Goal: Task Accomplishment & Management: Manage account settings

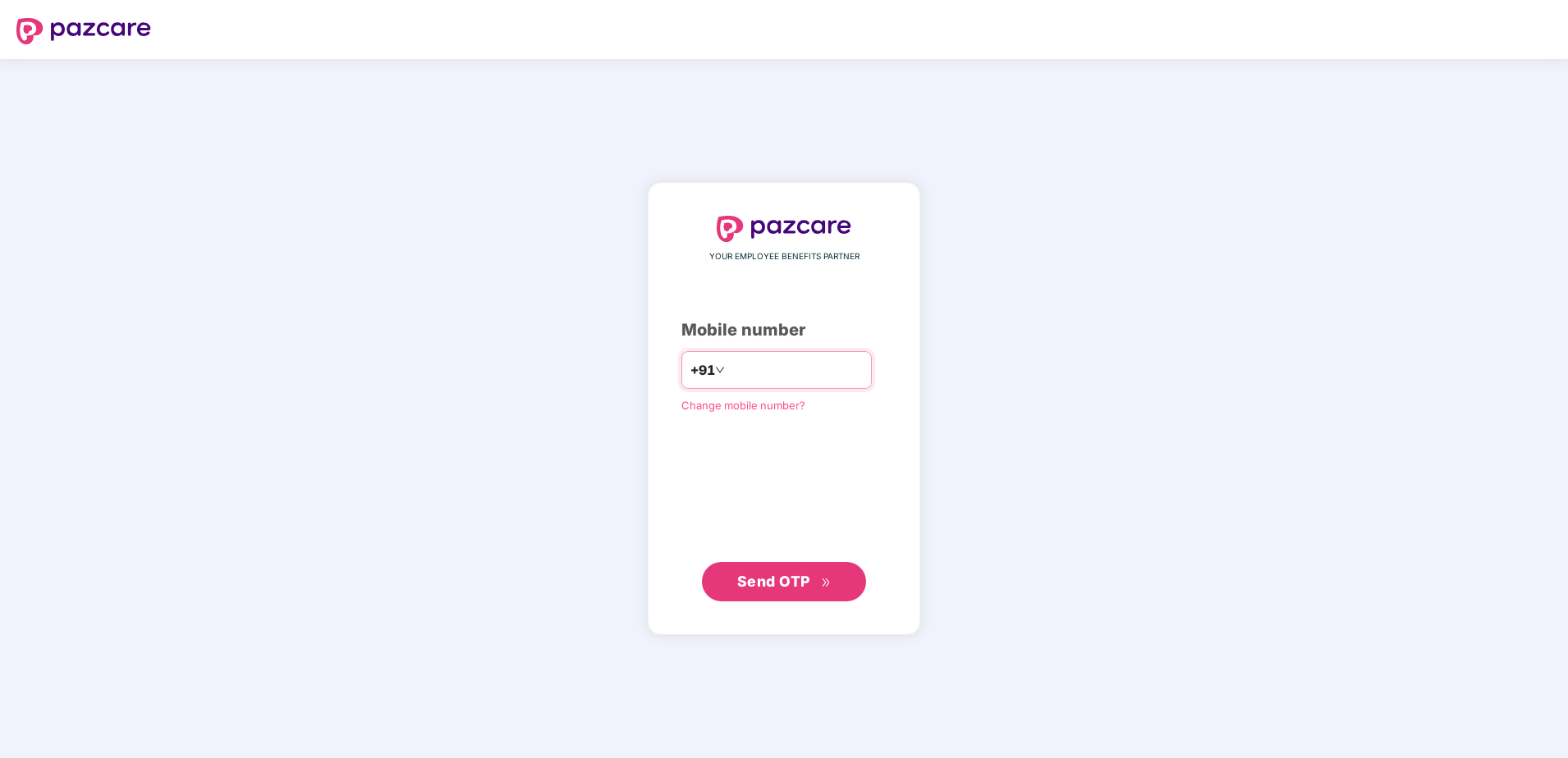
click at [749, 378] on input "number" at bounding box center [795, 370] width 135 height 26
drag, startPoint x: 805, startPoint y: 579, endPoint x: 804, endPoint y: 553, distance: 26.0
click at [804, 579] on span "Send OTP" at bounding box center [774, 581] width 73 height 17
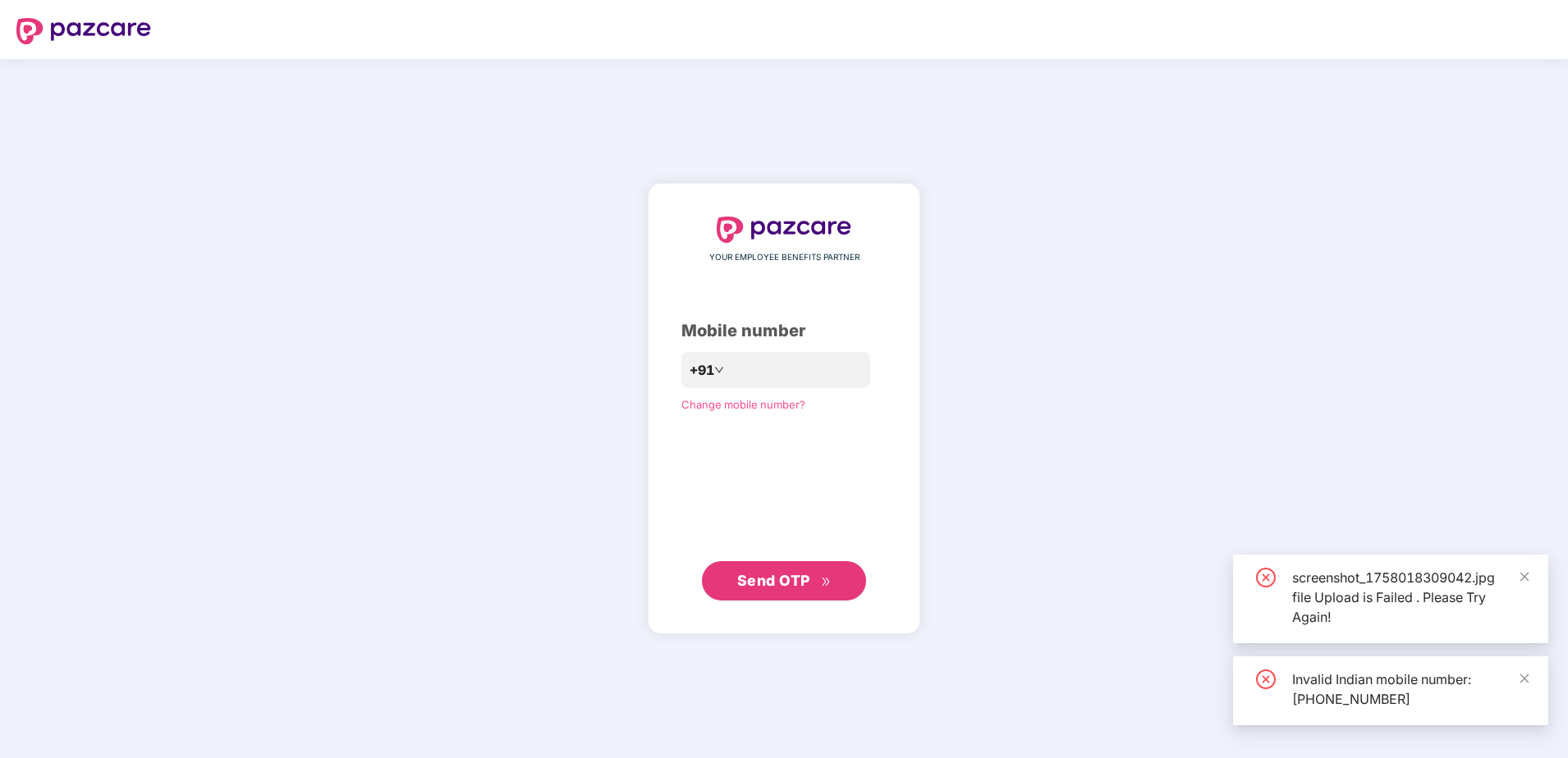
click at [1057, 316] on div "**********" at bounding box center [784, 409] width 1568 height 699
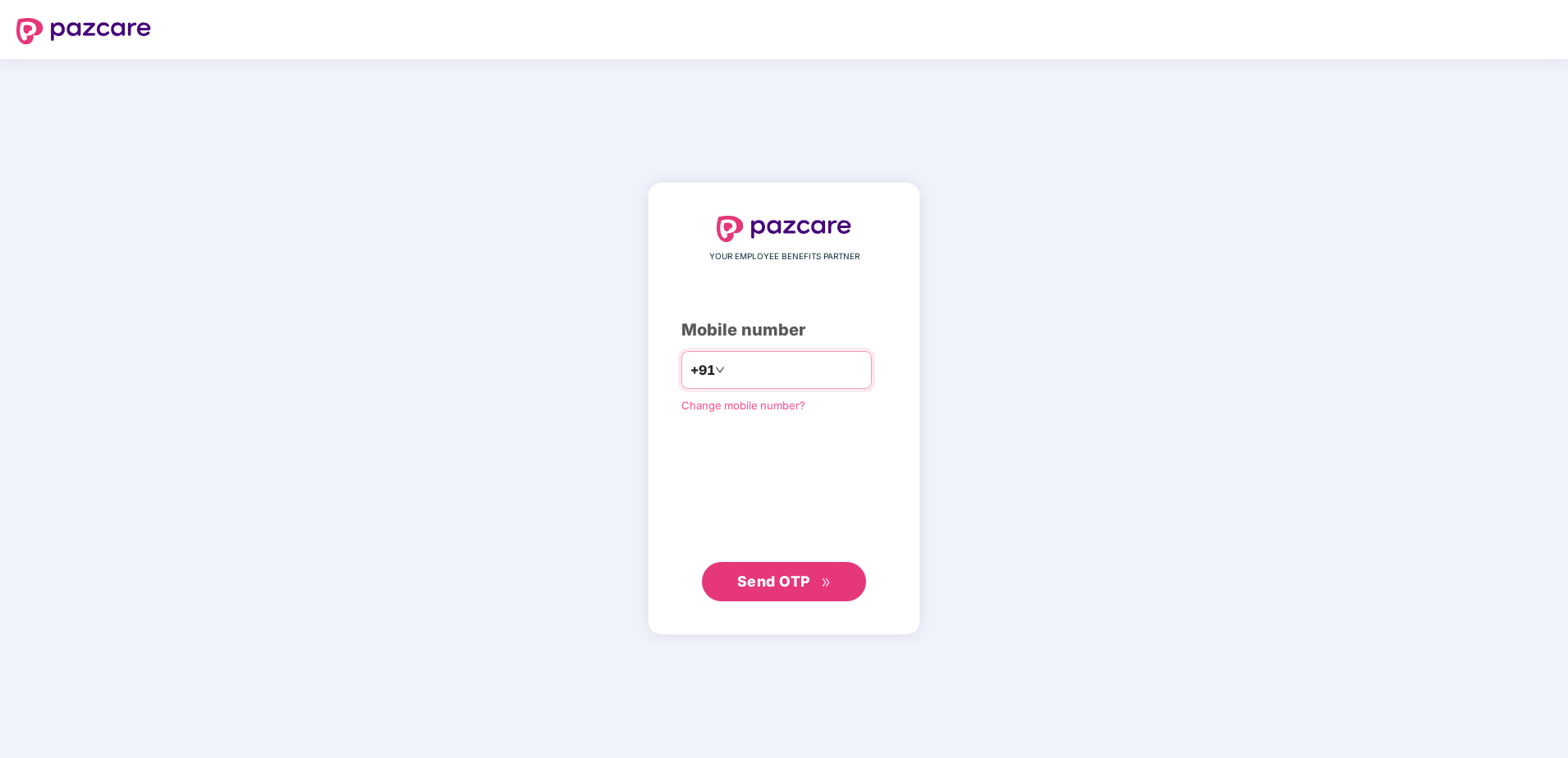
drag, startPoint x: 738, startPoint y: 373, endPoint x: 721, endPoint y: 374, distance: 17.0
click at [738, 373] on input "**********" at bounding box center [795, 370] width 135 height 26
click at [728, 370] on input "**********" at bounding box center [795, 370] width 135 height 26
type input "**********"
click at [784, 568] on button "Send OTP" at bounding box center [784, 581] width 164 height 40
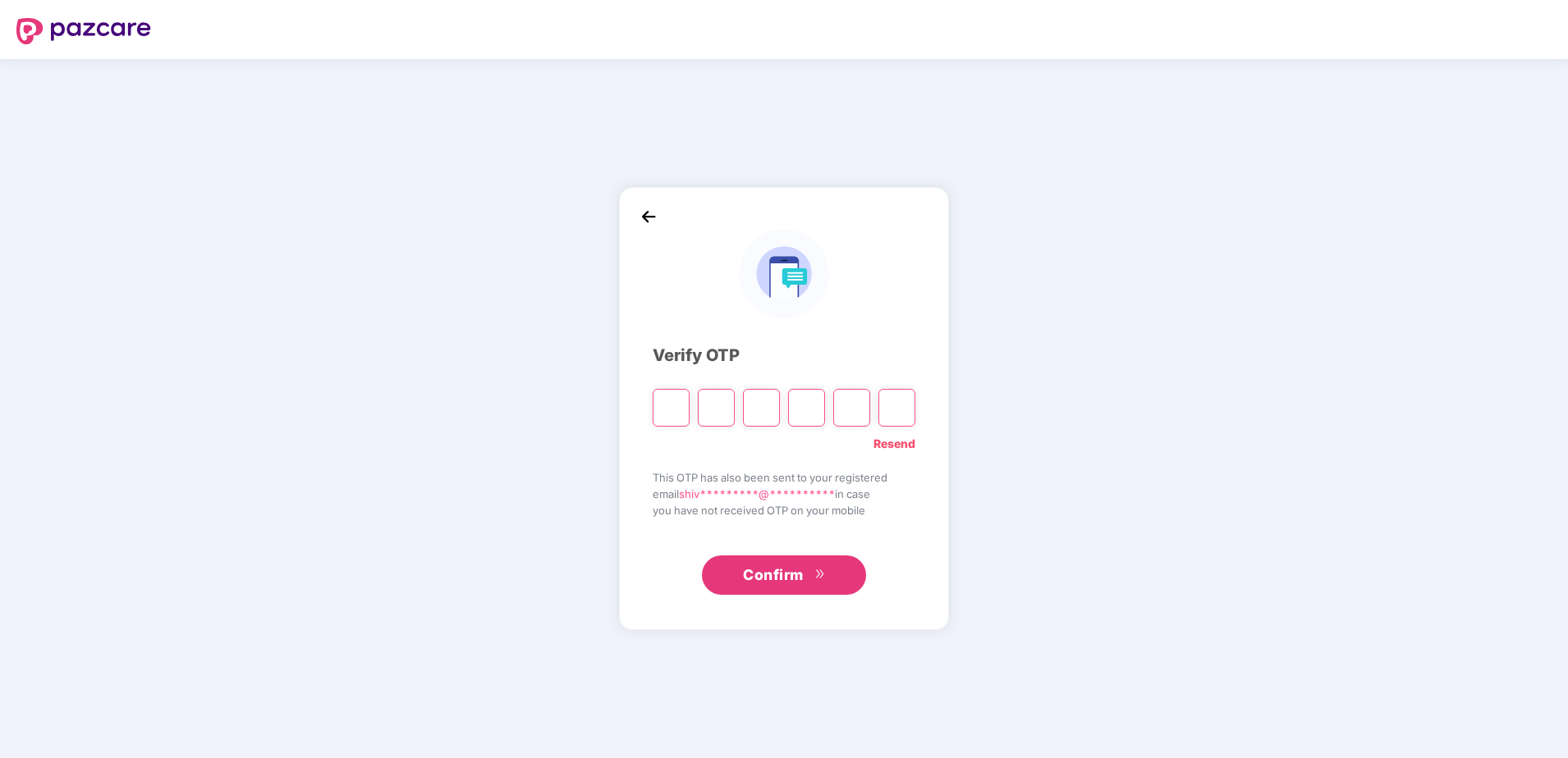
type input "*"
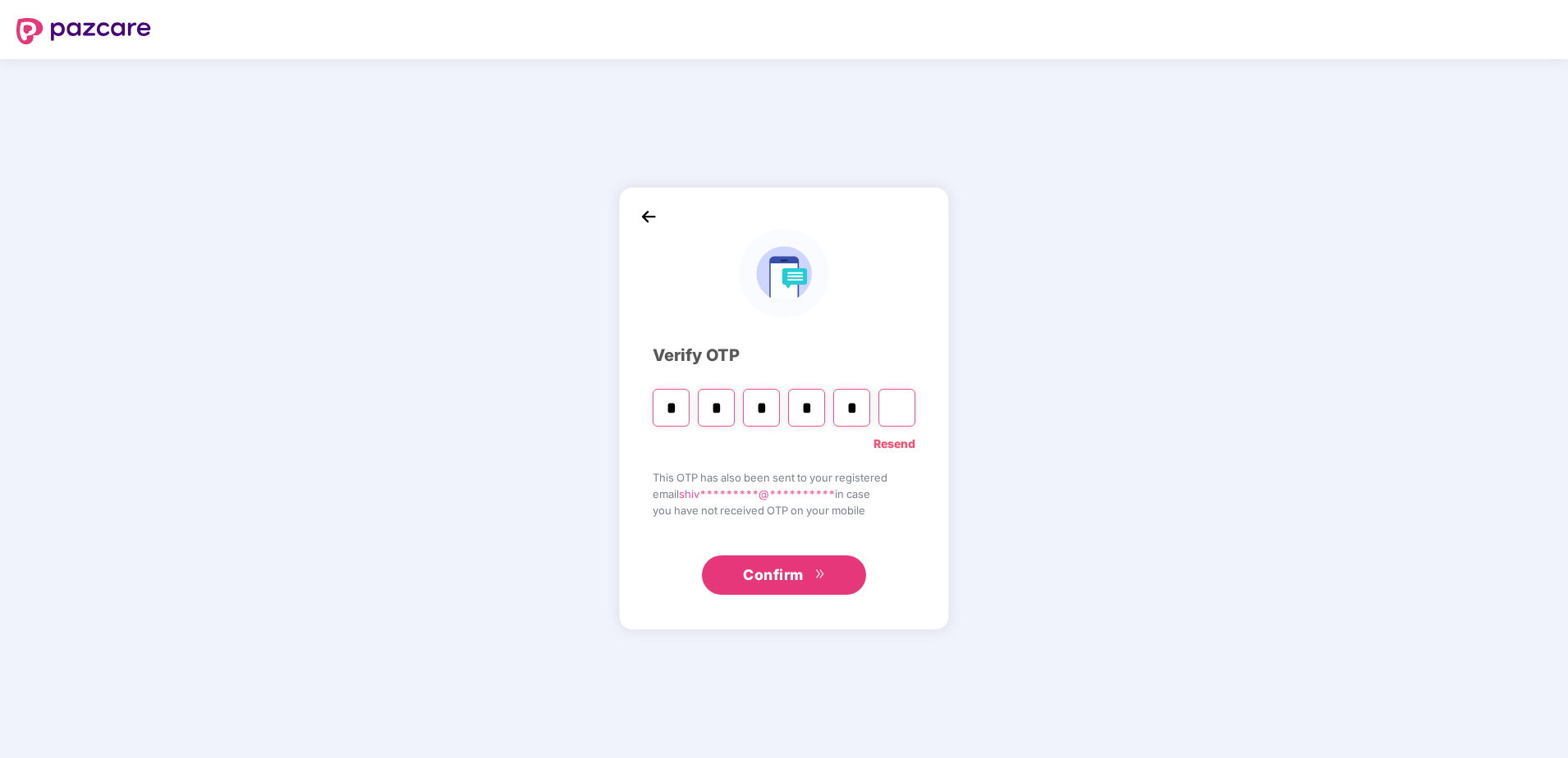
type input "*"
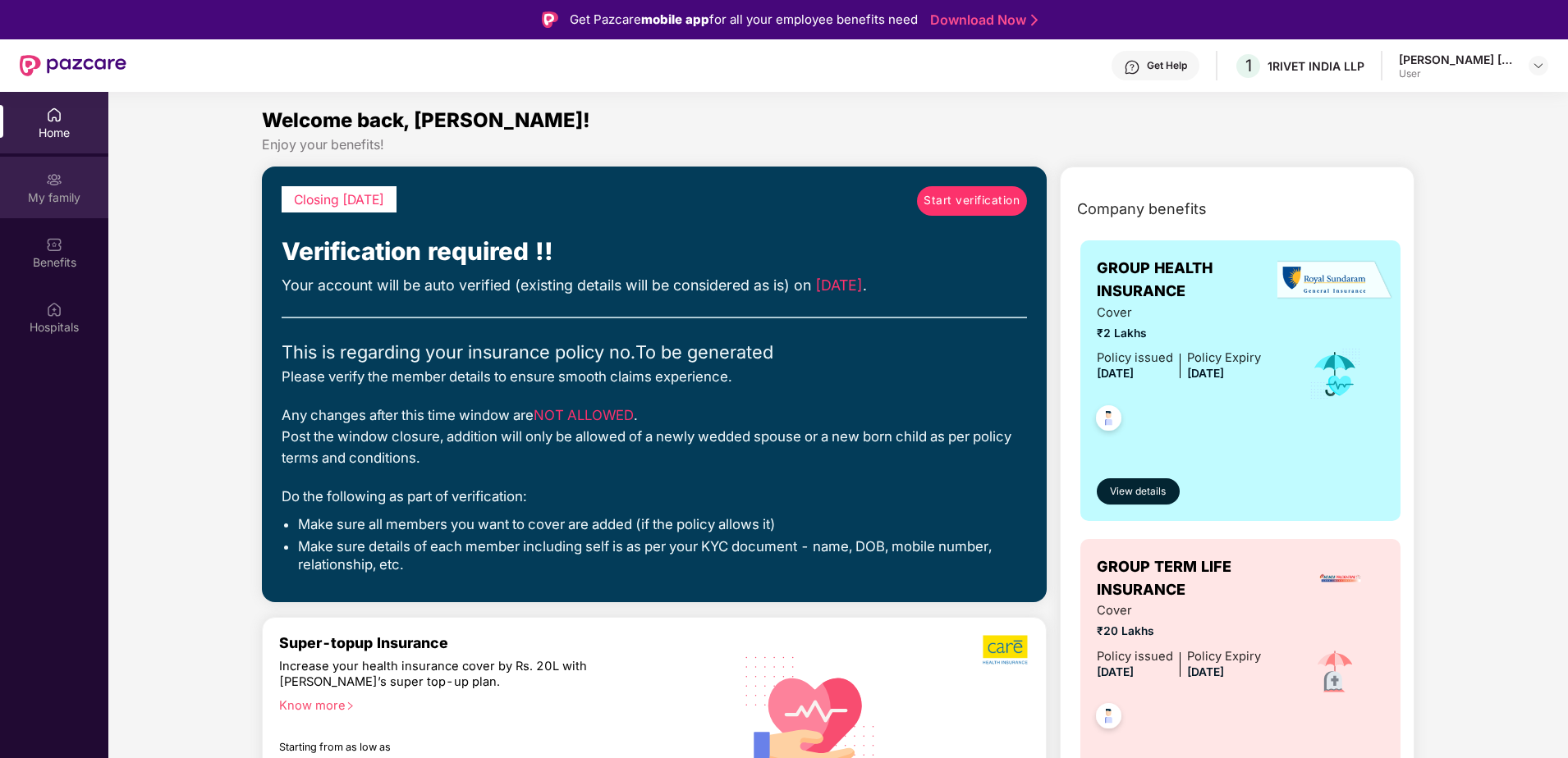
click at [44, 173] on div "My family" at bounding box center [54, 187] width 109 height 61
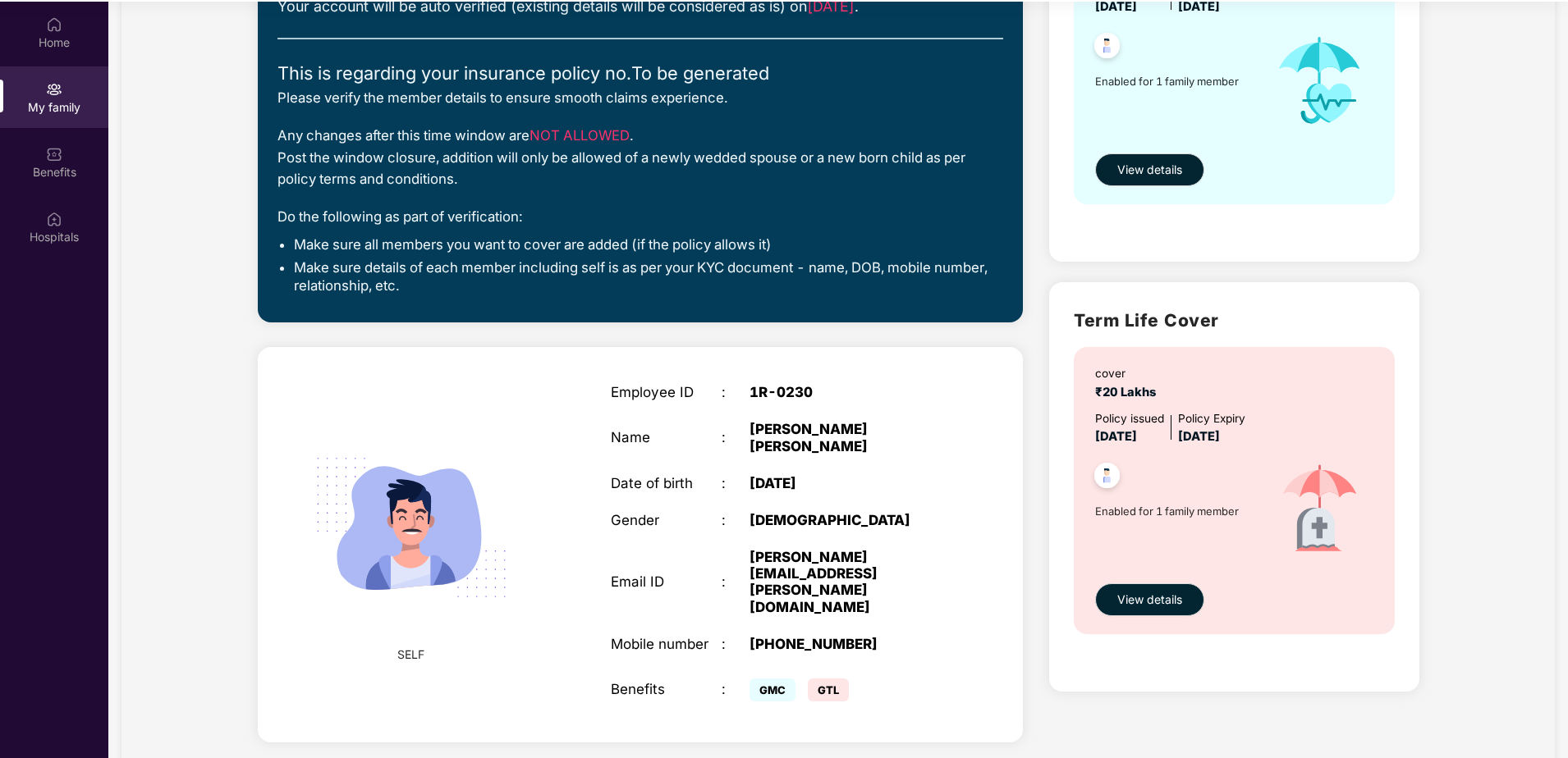
scroll to position [92, 0]
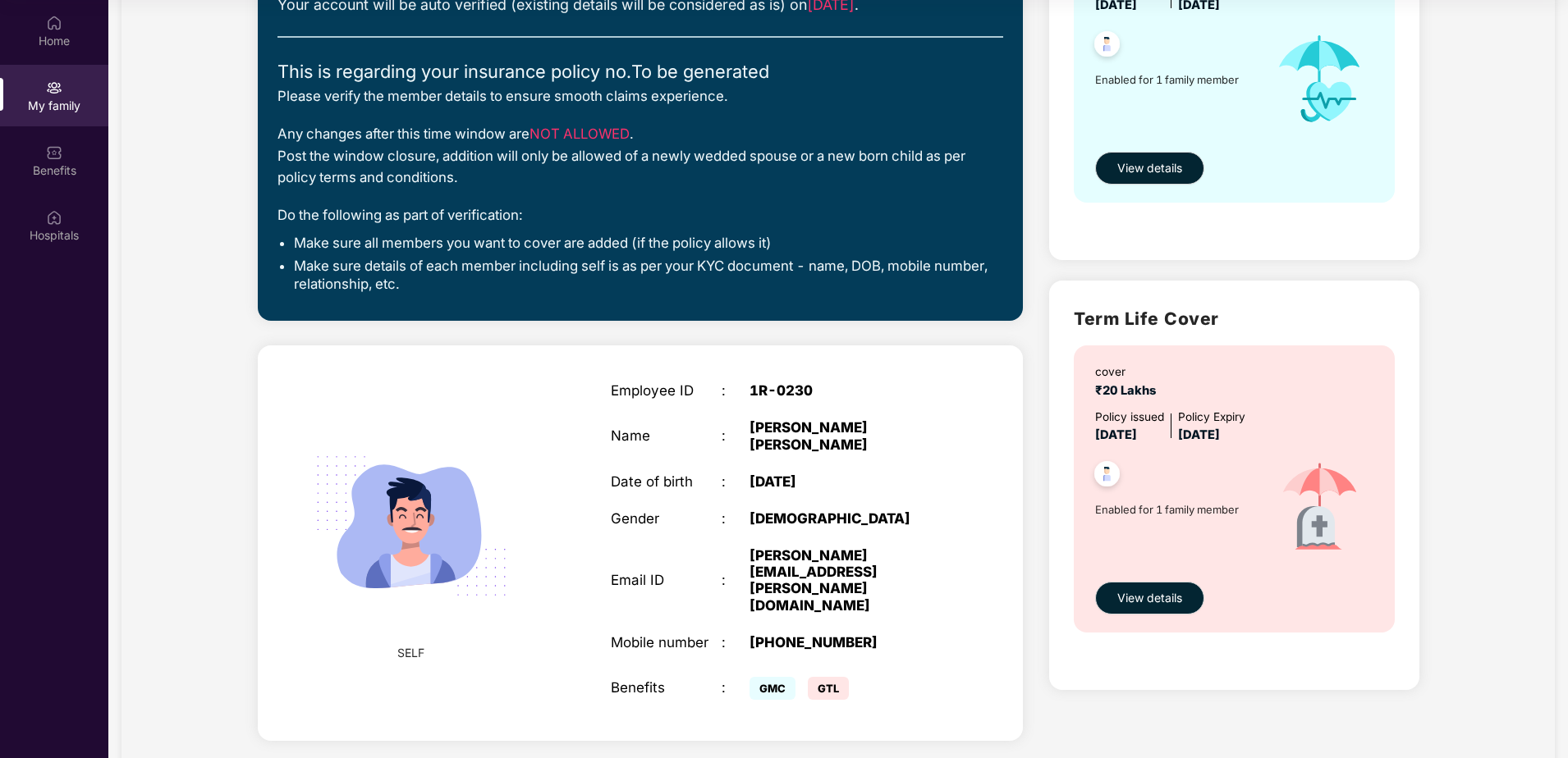
drag, startPoint x: 1177, startPoint y: 594, endPoint x: 918, endPoint y: 374, distance: 339.8
click at [916, 374] on div "Employee ID : 1R-0230 Name : [PERSON_NAME] [PERSON_NAME] Date of birth : [DEMOG…" at bounding box center [777, 543] width 366 height 363
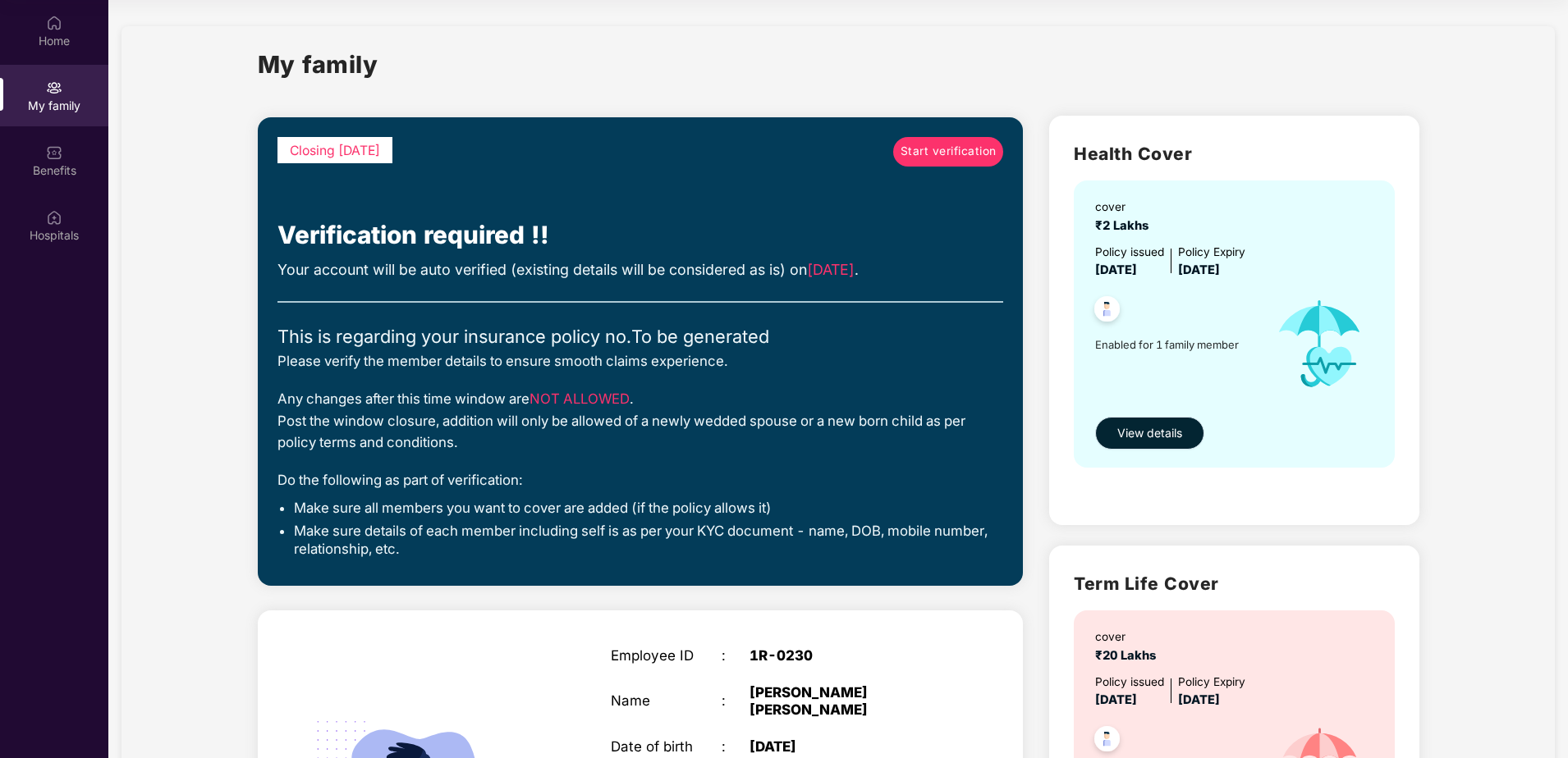
click at [1156, 421] on button "View details" at bounding box center [1150, 433] width 110 height 33
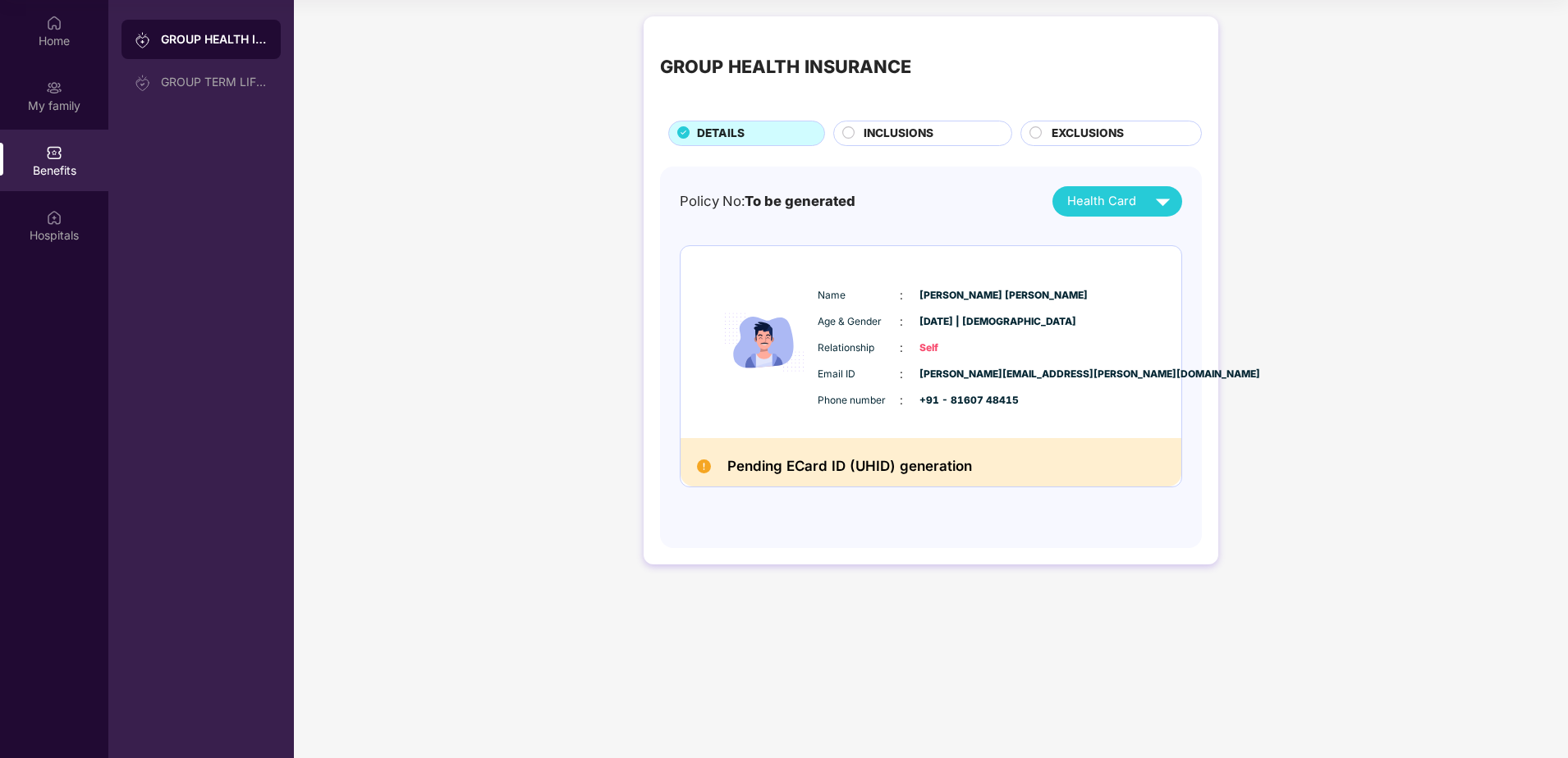
click at [898, 132] on span "INCLUSIONS" at bounding box center [898, 134] width 70 height 18
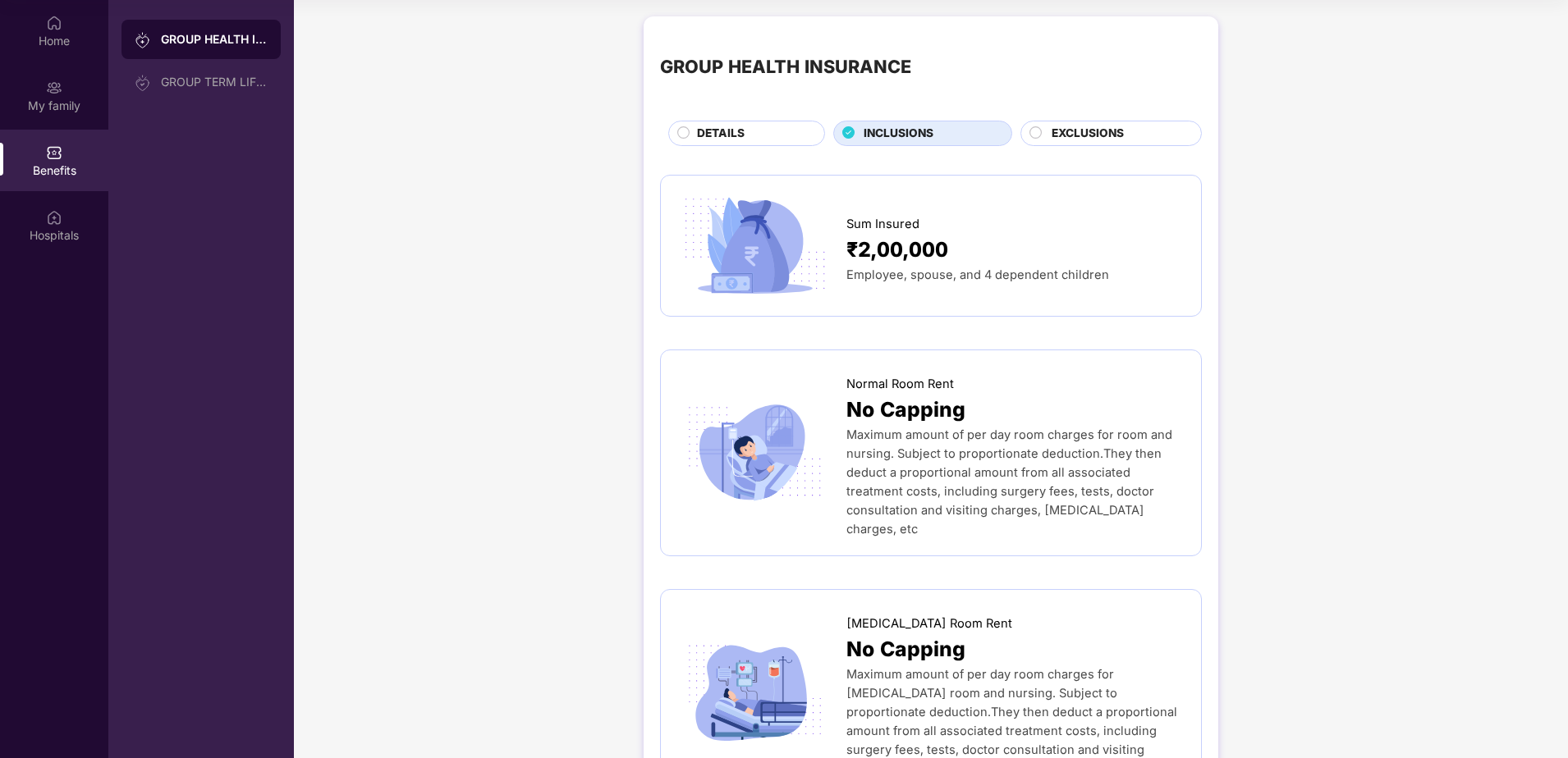
click at [1107, 139] on span "EXCLUSIONS" at bounding box center [1088, 134] width 72 height 18
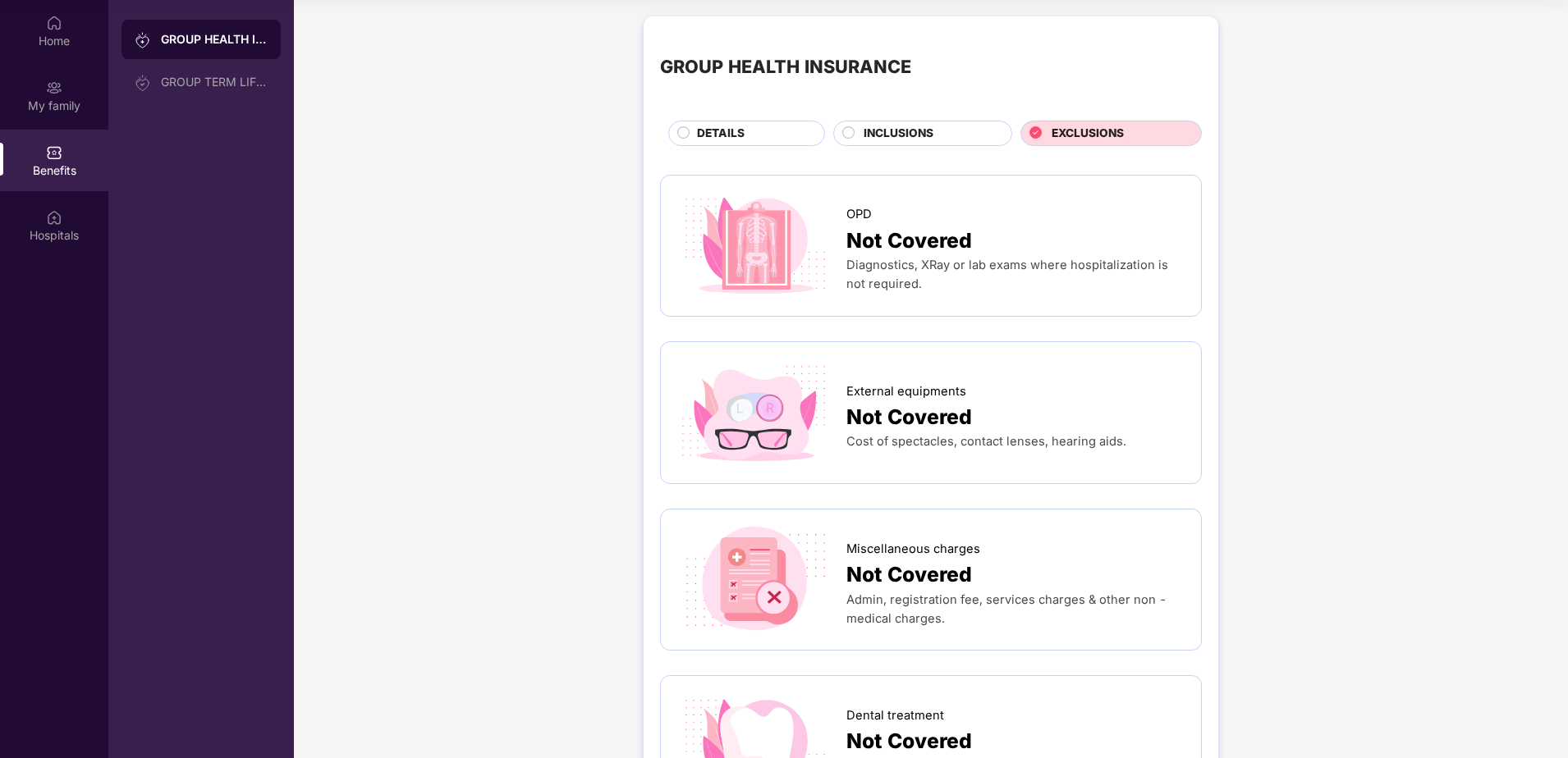
click at [788, 137] on div "DETAILS" at bounding box center [752, 135] width 128 height 21
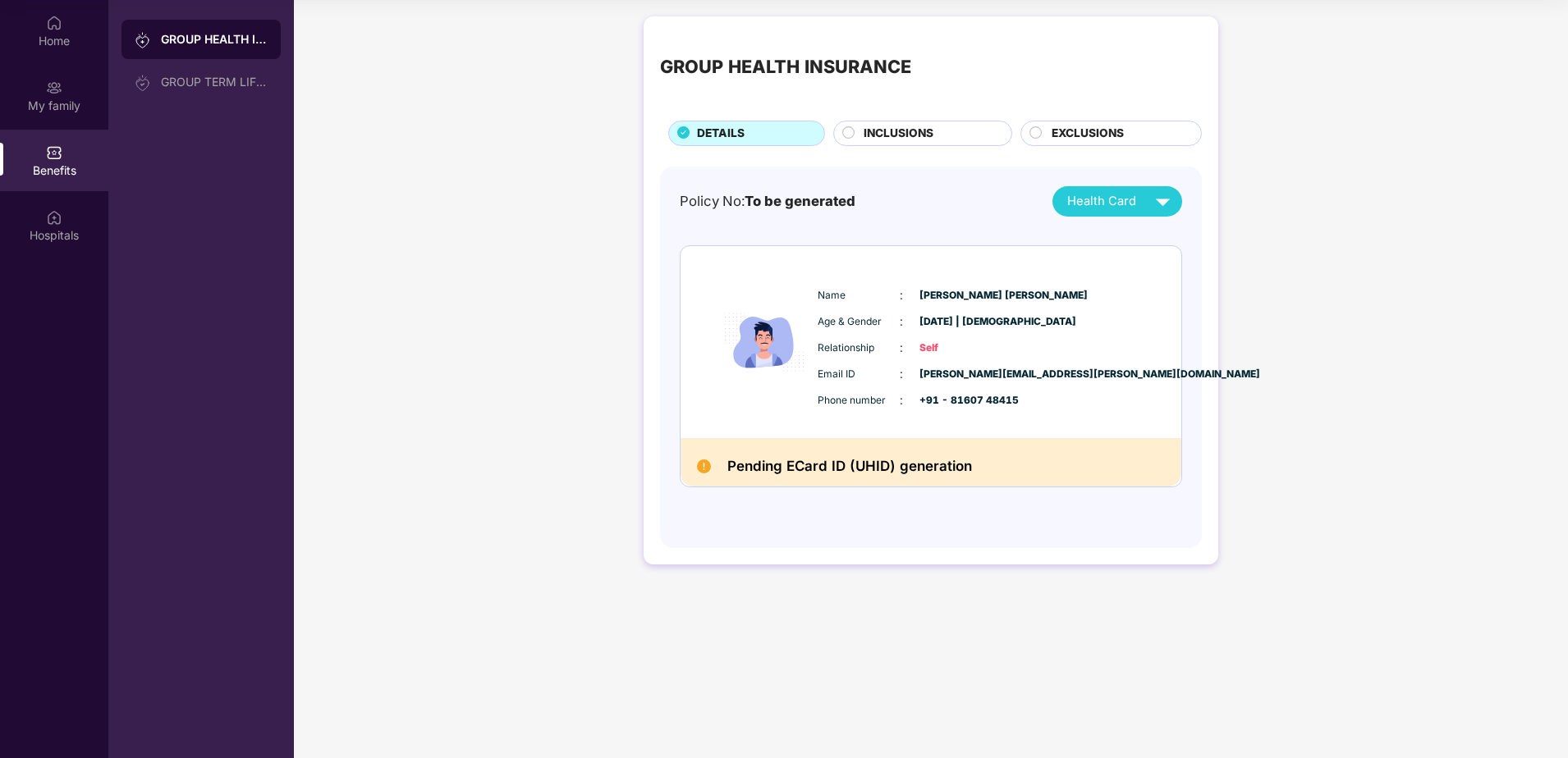
drag, startPoint x: 1184, startPoint y: 203, endPoint x: 1149, endPoint y: 210, distance: 35.7
click at [1182, 203] on div "Policy No: To be generated Health Card Name : [PERSON_NAME] [PERSON_NAME] Age &…" at bounding box center [931, 357] width 542 height 382
click at [1148, 210] on img at bounding box center [1162, 201] width 28 height 28
click at [1261, 260] on div "GROUP HEALTH INSURANCE DETAILS INCLUSIONS EXCLUSIONS Policy No: To be generated…" at bounding box center [931, 299] width 1274 height 581
click at [53, 98] on div "My family" at bounding box center [54, 105] width 109 height 16
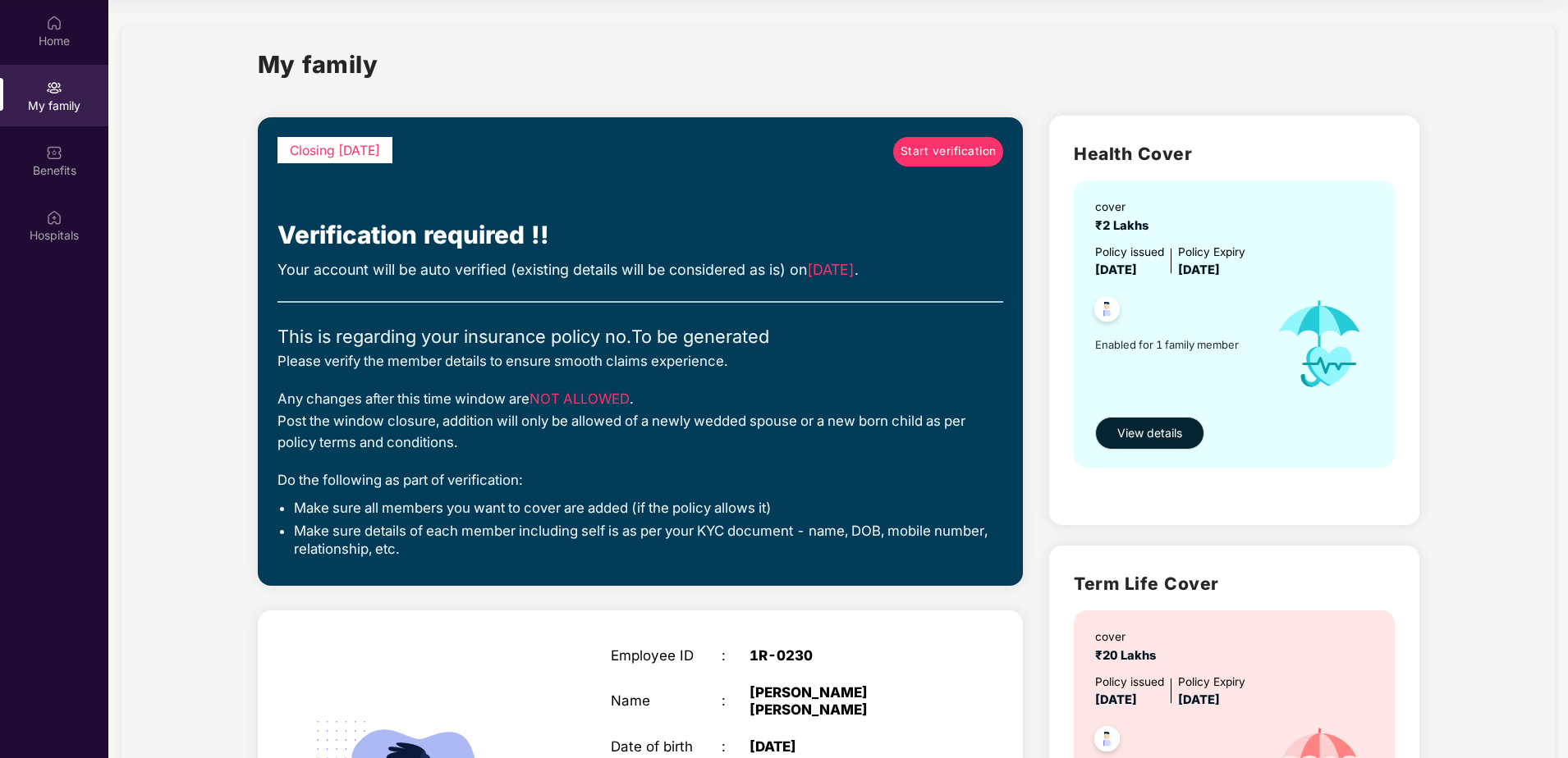
click at [1107, 308] on img at bounding box center [1107, 311] width 41 height 41
click at [1286, 335] on img at bounding box center [1320, 344] width 121 height 128
click at [943, 151] on span "Start verification" at bounding box center [948, 152] width 96 height 18
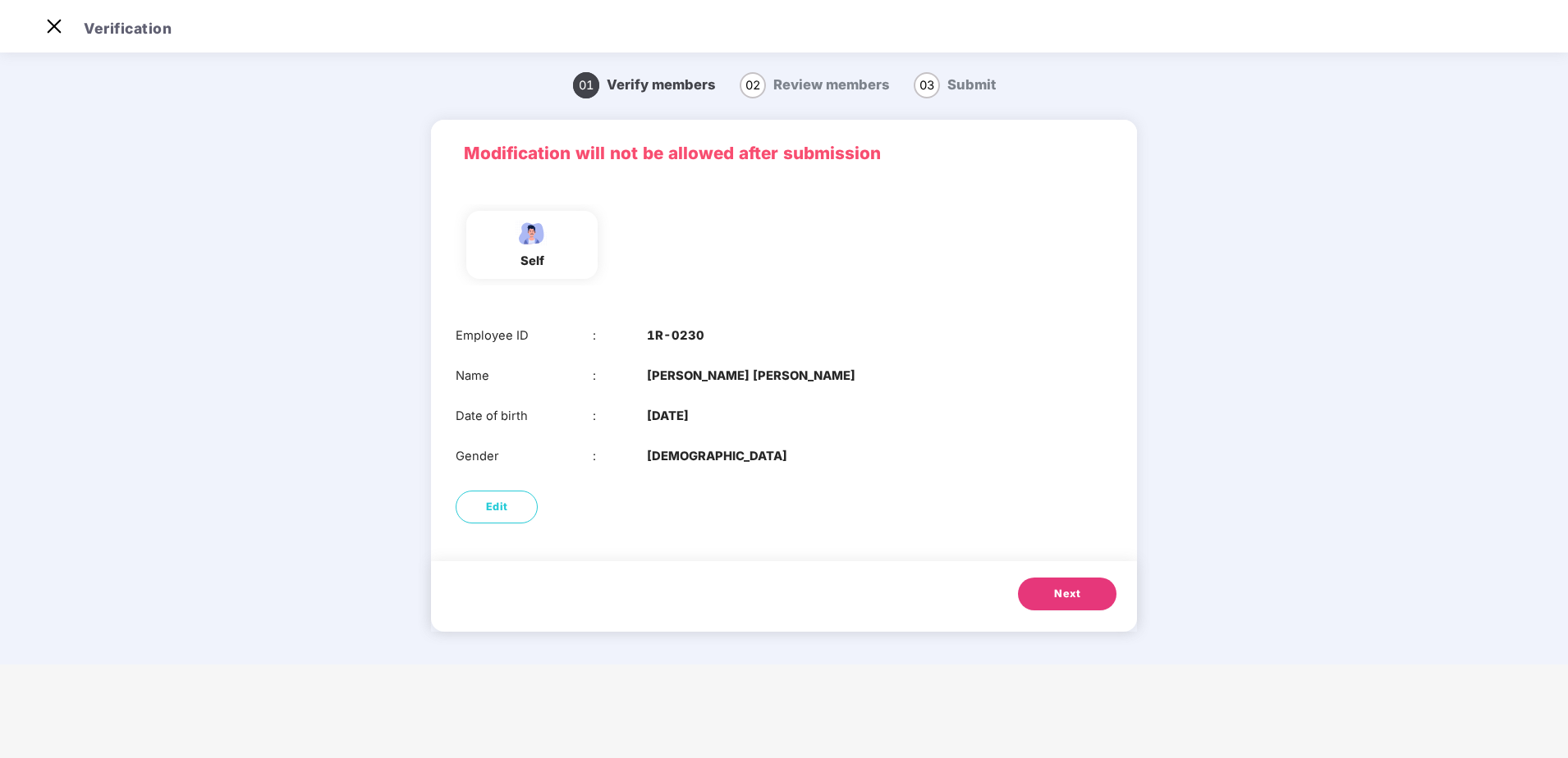
scroll to position [40, 0]
click at [521, 254] on div "self" at bounding box center [532, 261] width 41 height 19
click at [787, 250] on div "self" at bounding box center [784, 245] width 670 height 81
click at [1073, 589] on span "Next" at bounding box center [1067, 593] width 26 height 16
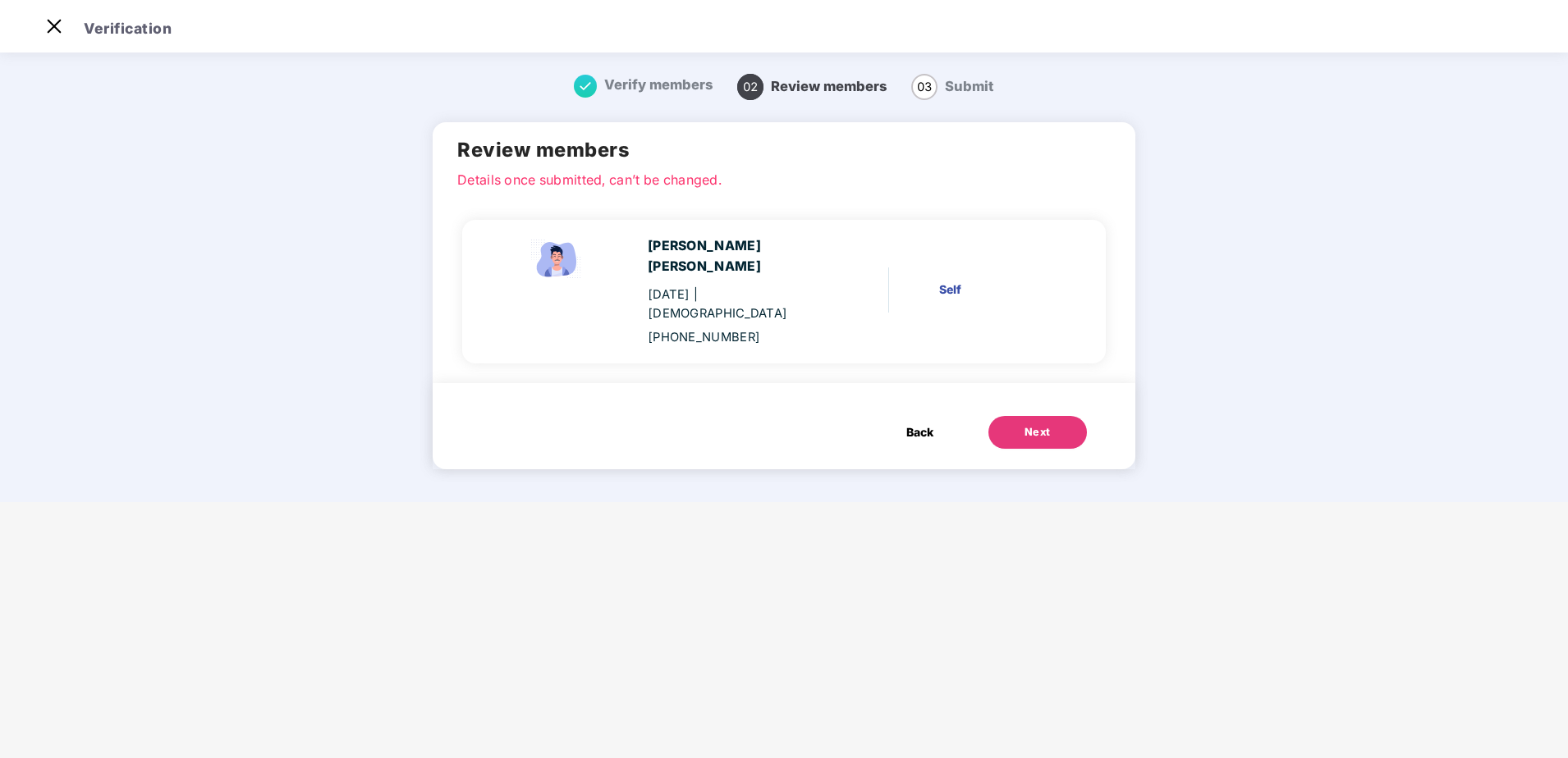
click at [947, 286] on div "Self" at bounding box center [997, 289] width 116 height 18
click at [1040, 422] on button "Next" at bounding box center [1038, 432] width 98 height 33
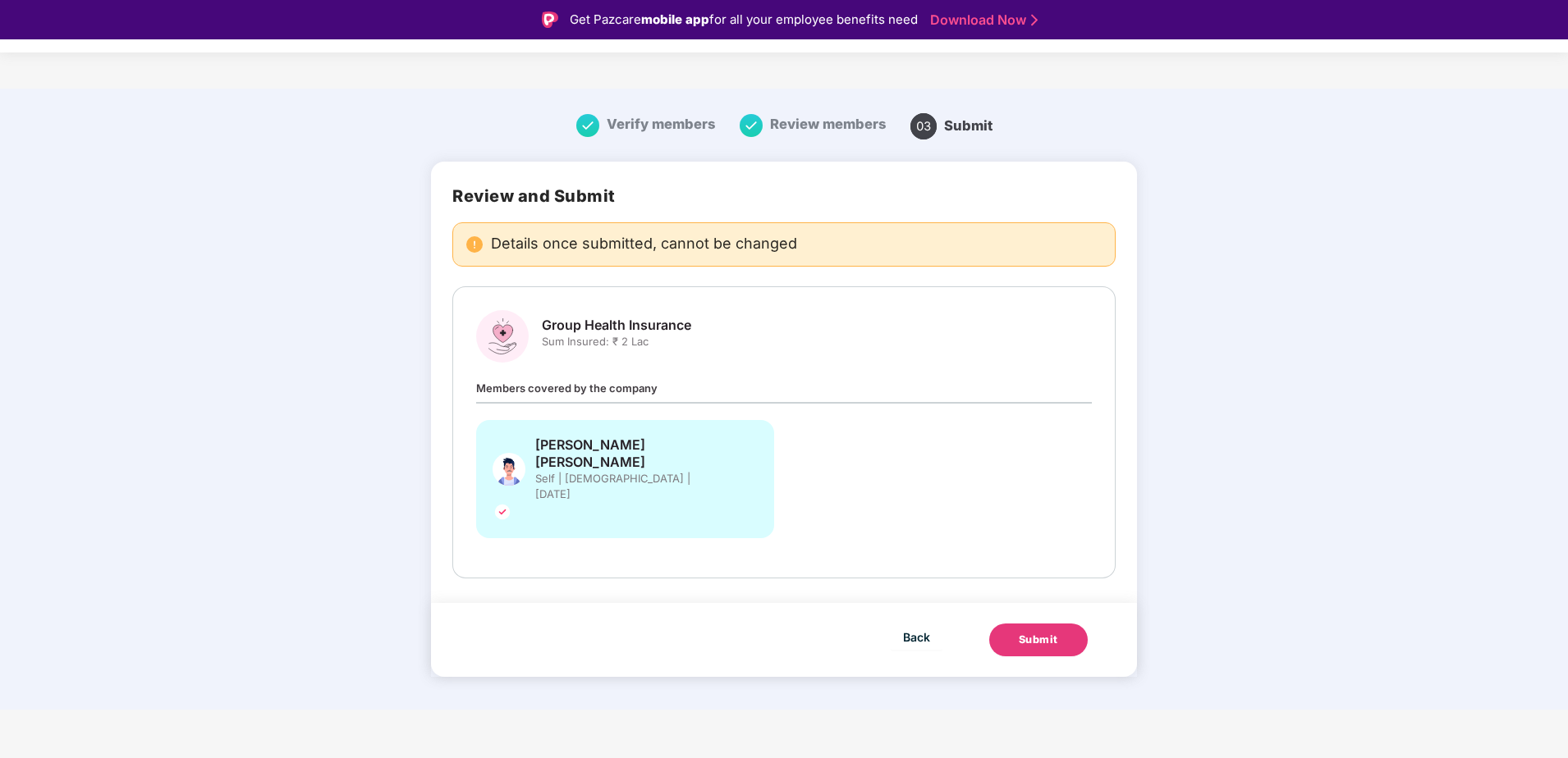
click at [657, 333] on span "Group Health Insurance" at bounding box center [616, 325] width 149 height 17
click at [630, 387] on span "Members covered by the company" at bounding box center [567, 388] width 181 height 13
drag, startPoint x: 478, startPoint y: 388, endPoint x: 543, endPoint y: 386, distance: 65.0
click at [543, 386] on span "Members covered by the company" at bounding box center [567, 388] width 181 height 13
click at [810, 399] on div "Members covered by the company [PERSON_NAME] [PERSON_NAME] Self | [DEMOGRAPHIC_…" at bounding box center [784, 467] width 616 height 176
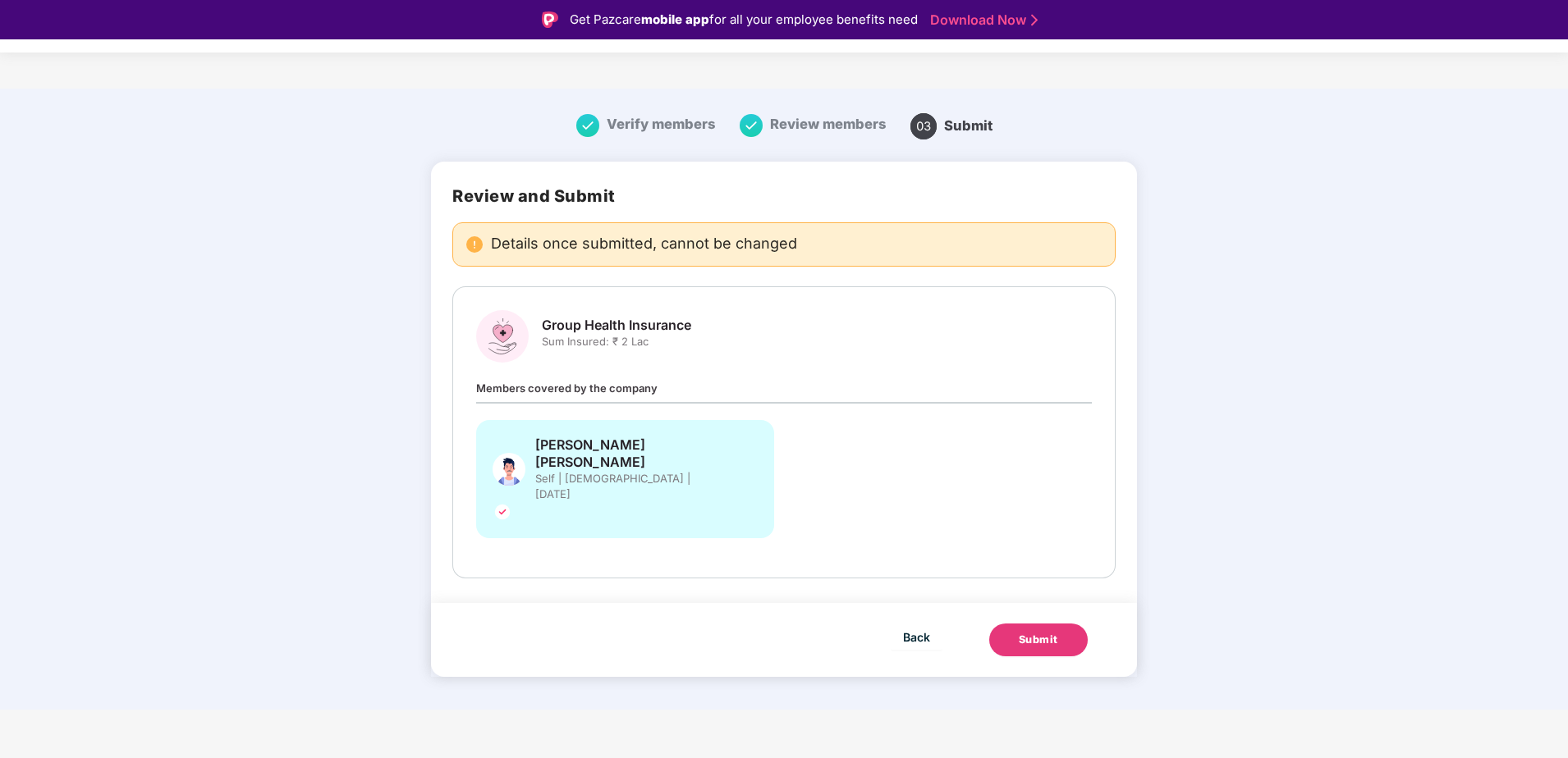
drag, startPoint x: 589, startPoint y: 247, endPoint x: 676, endPoint y: 247, distance: 87.0
click at [590, 247] on span "Details once submitted, cannot be changed" at bounding box center [643, 244] width 306 height 16
click at [960, 221] on div "Review and Submit Details once submitted, cannot be changed Group Health Insura…" at bounding box center [784, 382] width 706 height 442
click at [923, 623] on button "Back" at bounding box center [917, 636] width 52 height 26
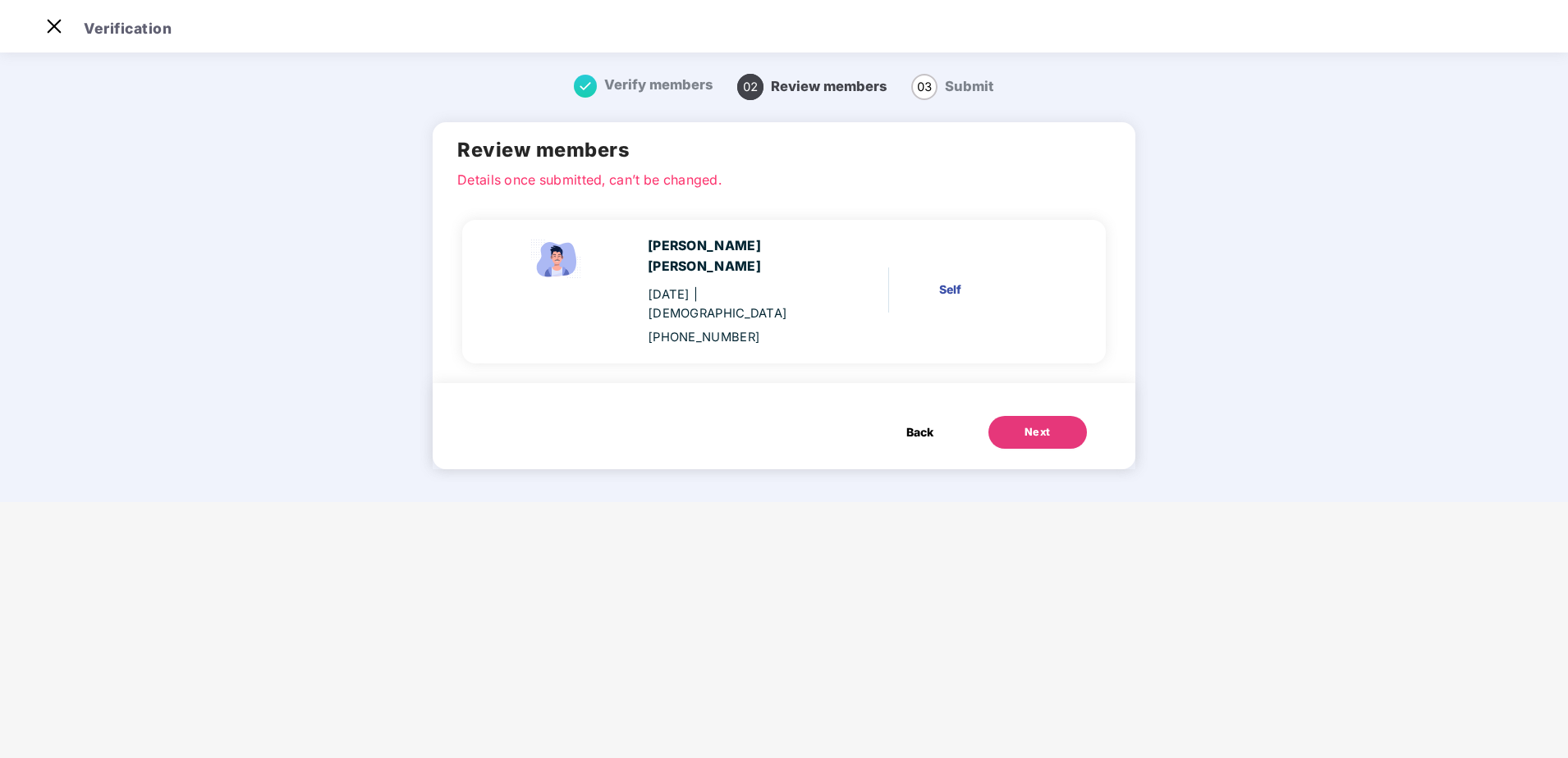
click at [773, 414] on div "Back Next" at bounding box center [784, 426] width 703 height 86
click at [496, 306] on div "[PERSON_NAME] [PERSON_NAME] [DATE] | [DEMOGRAPHIC_DATA] [PHONE_NUMBER] Self" at bounding box center [777, 291] width 598 height 110
click at [923, 423] on span "Back" at bounding box center [919, 432] width 27 height 18
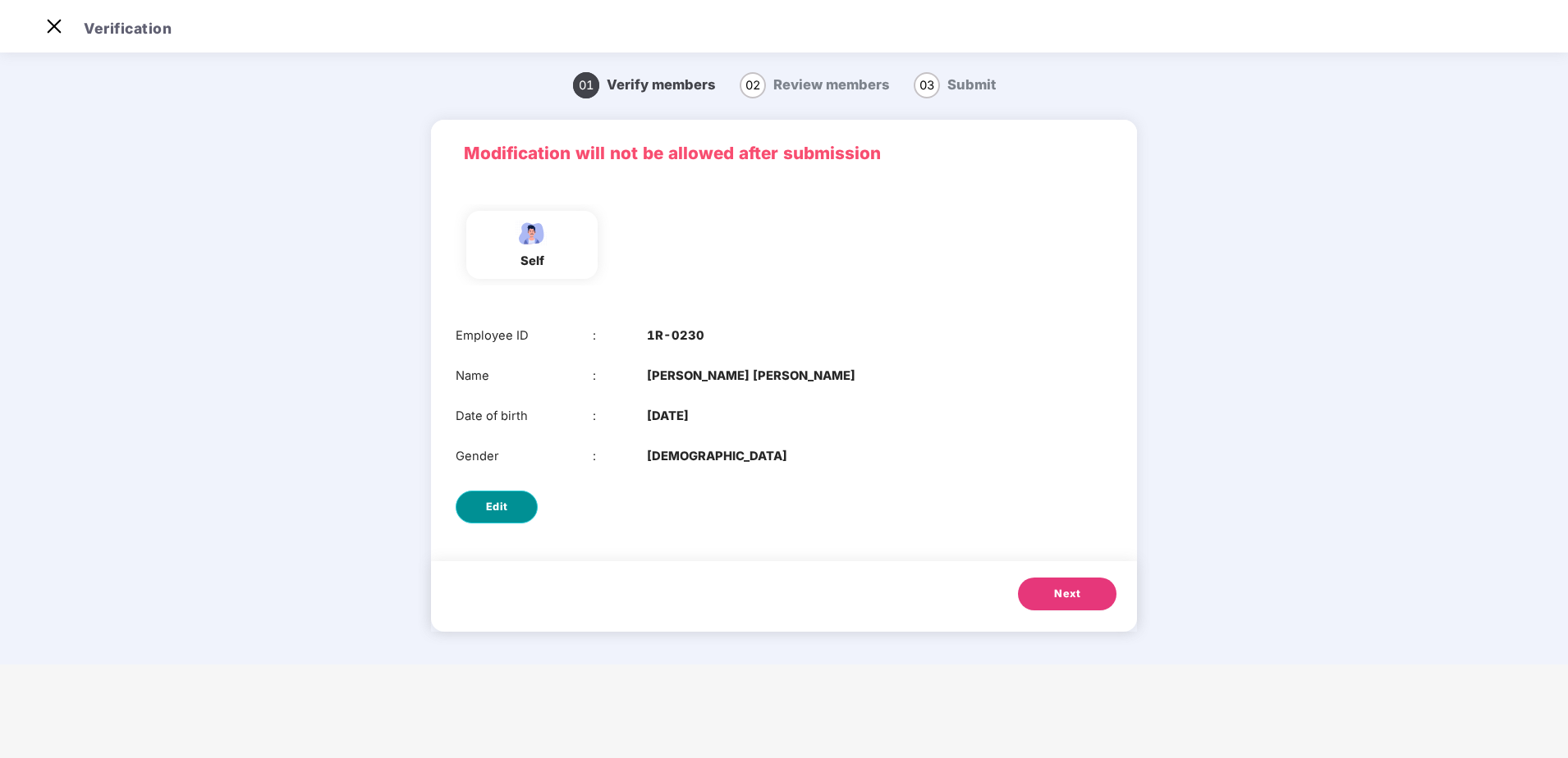
click at [488, 510] on span "Edit" at bounding box center [497, 507] width 22 height 16
select select "****"
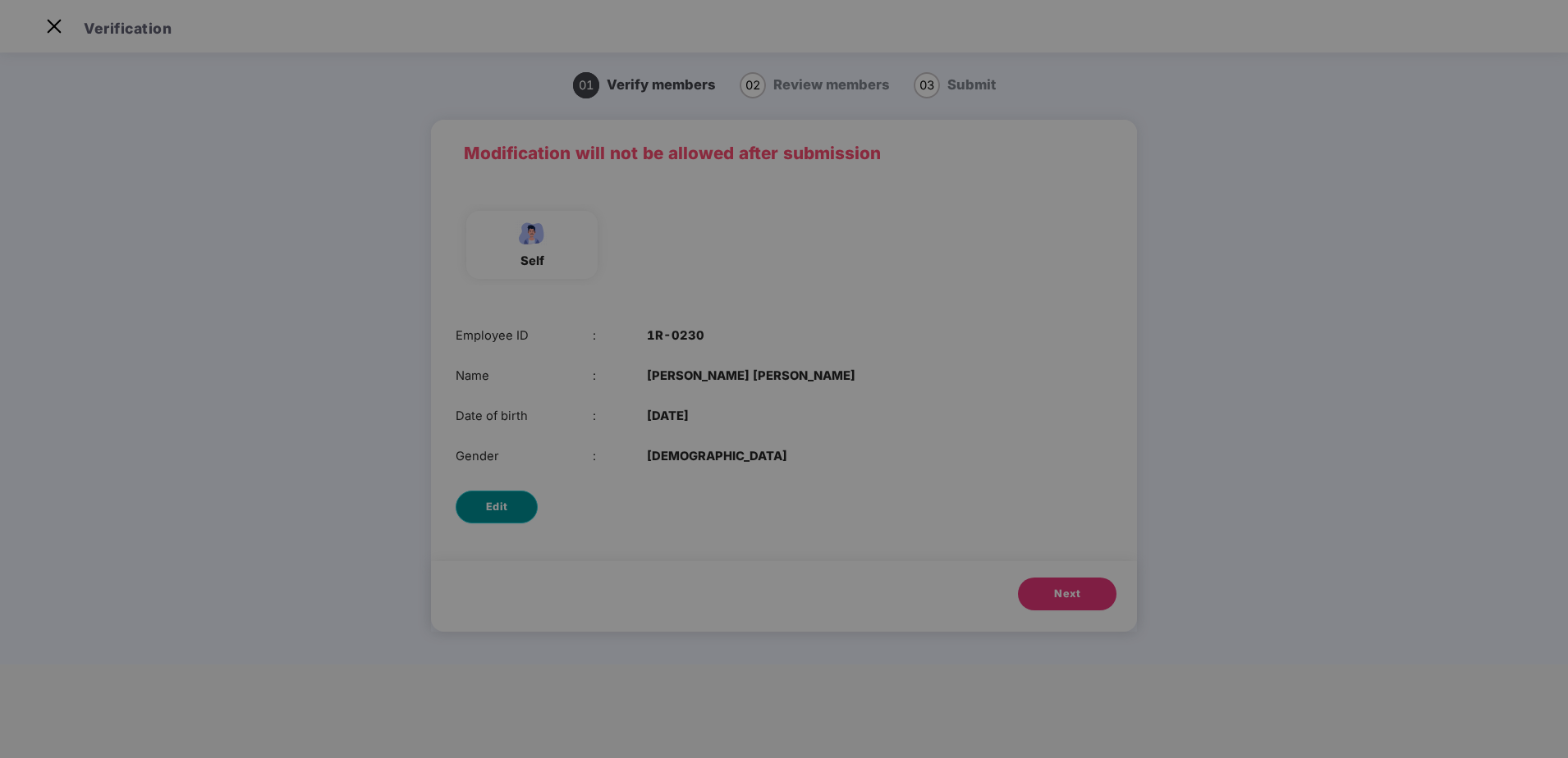
scroll to position [0, 0]
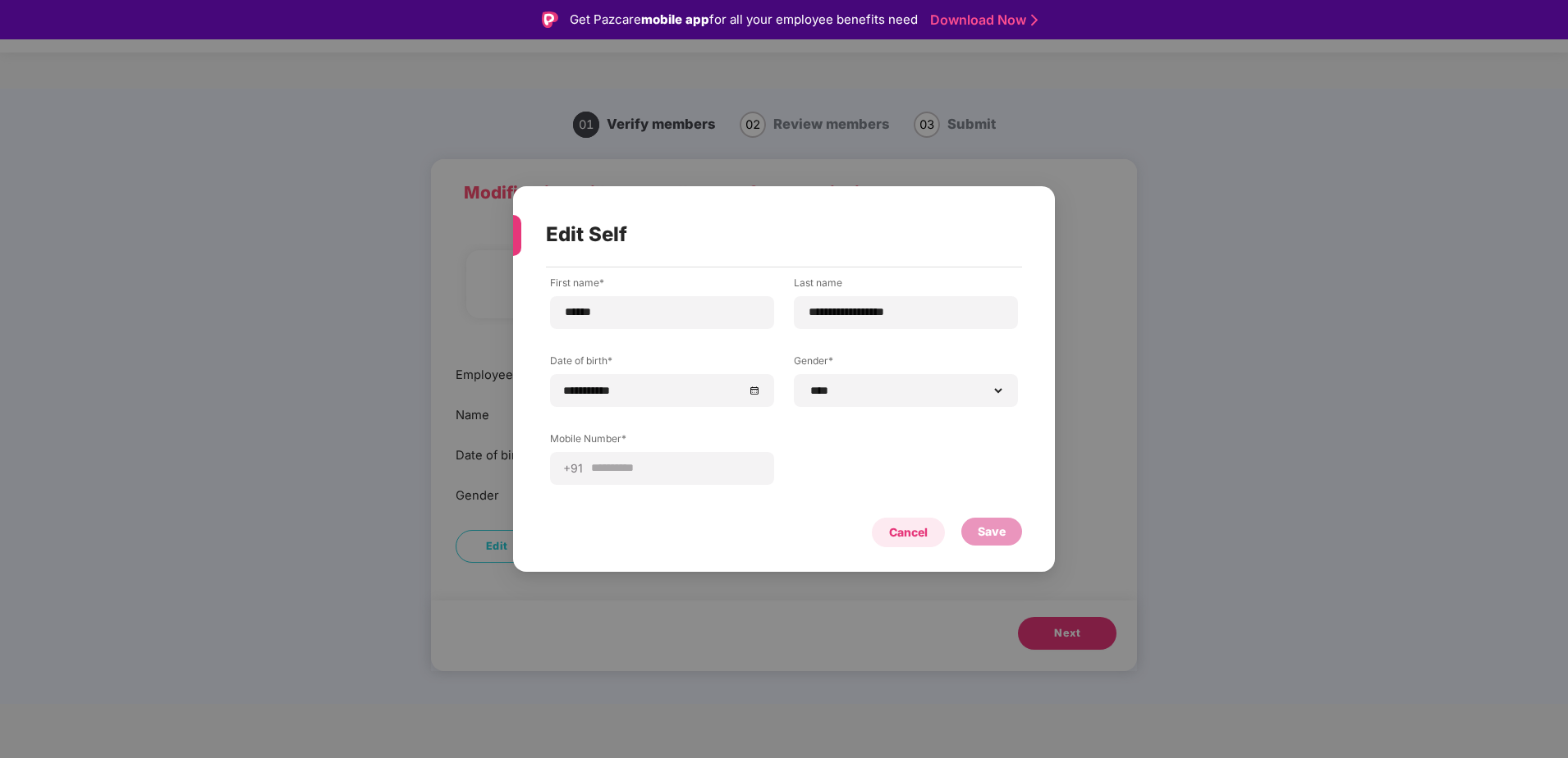
click at [914, 528] on div "Cancel" at bounding box center [908, 532] width 39 height 18
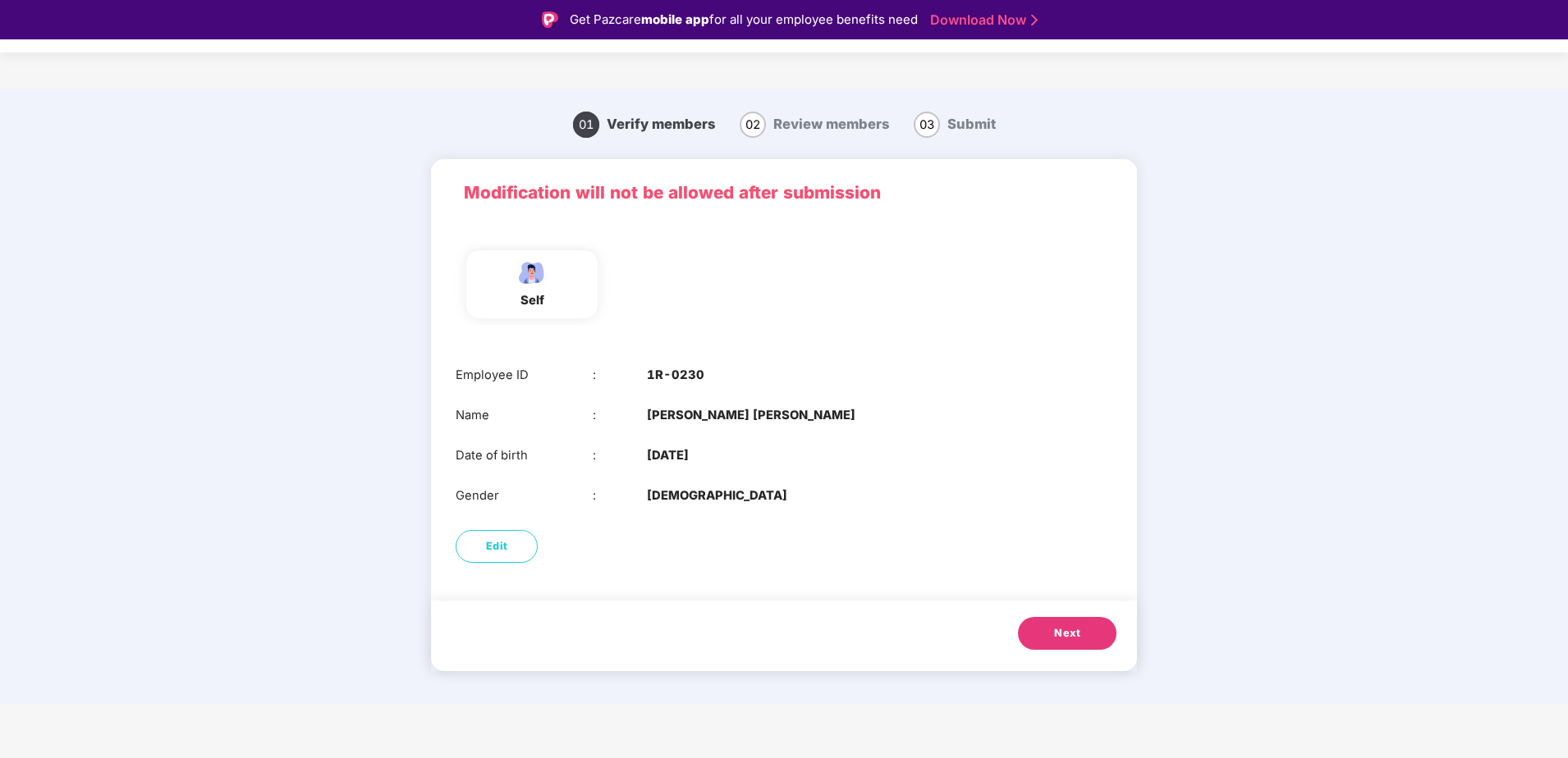
click at [1233, 287] on div "01 Verify members 02 Review members 03 Submit Modification will not be allowed …" at bounding box center [784, 400] width 955 height 607
click at [1064, 637] on span "Next" at bounding box center [1067, 633] width 26 height 16
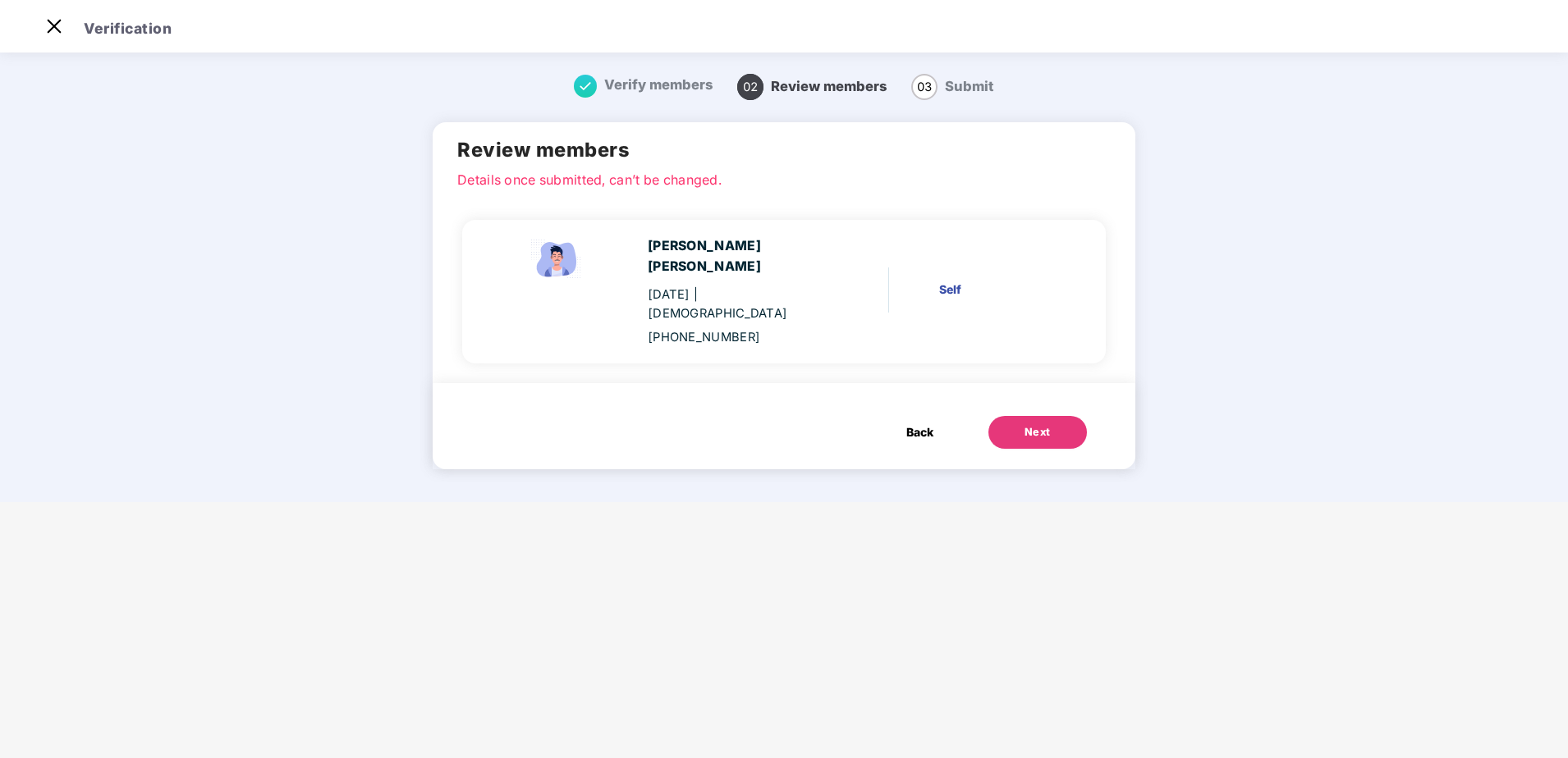
click at [1040, 422] on button "Next" at bounding box center [1038, 432] width 98 height 33
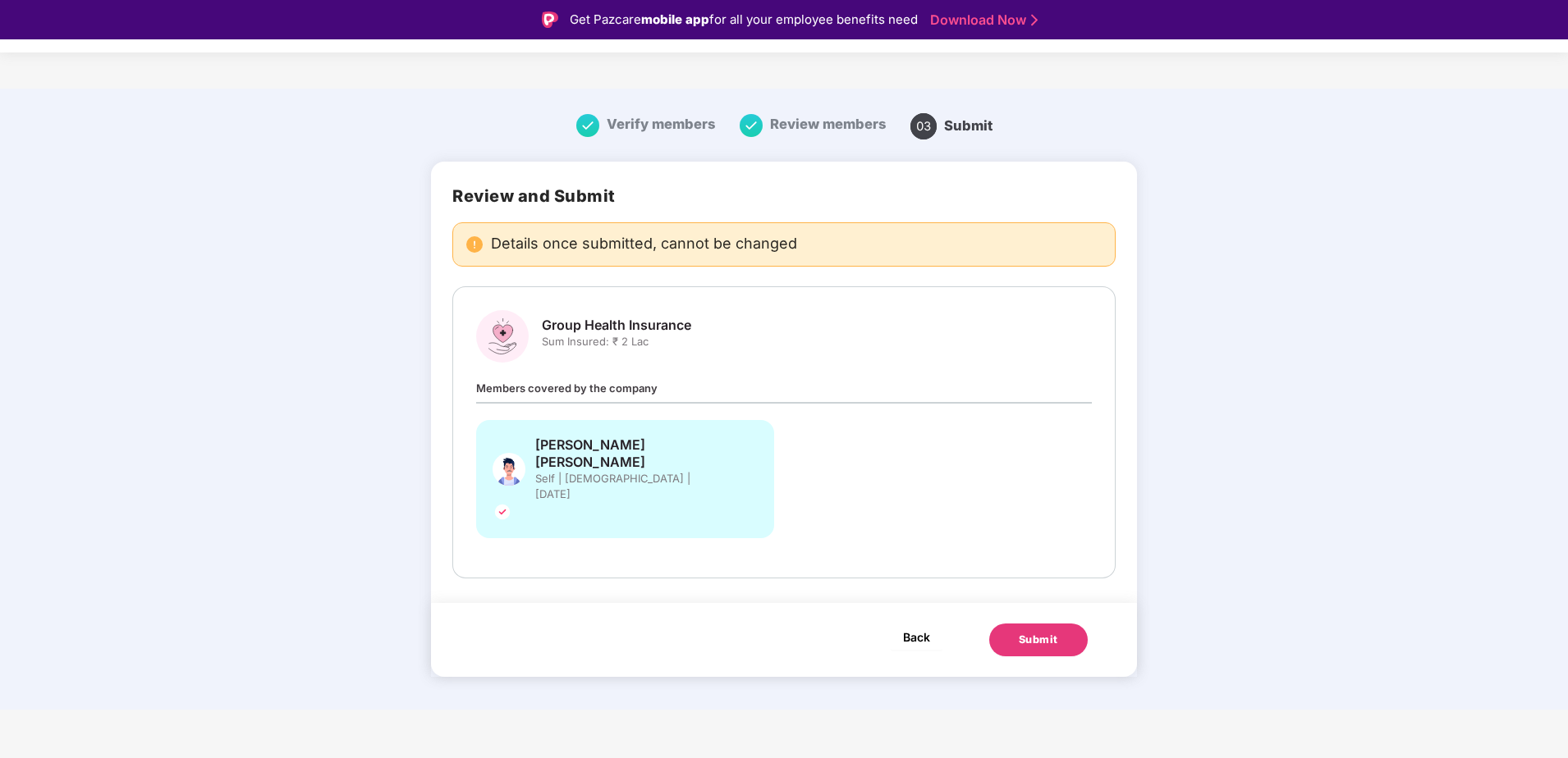
click at [925, 627] on span "Back" at bounding box center [916, 637] width 27 height 21
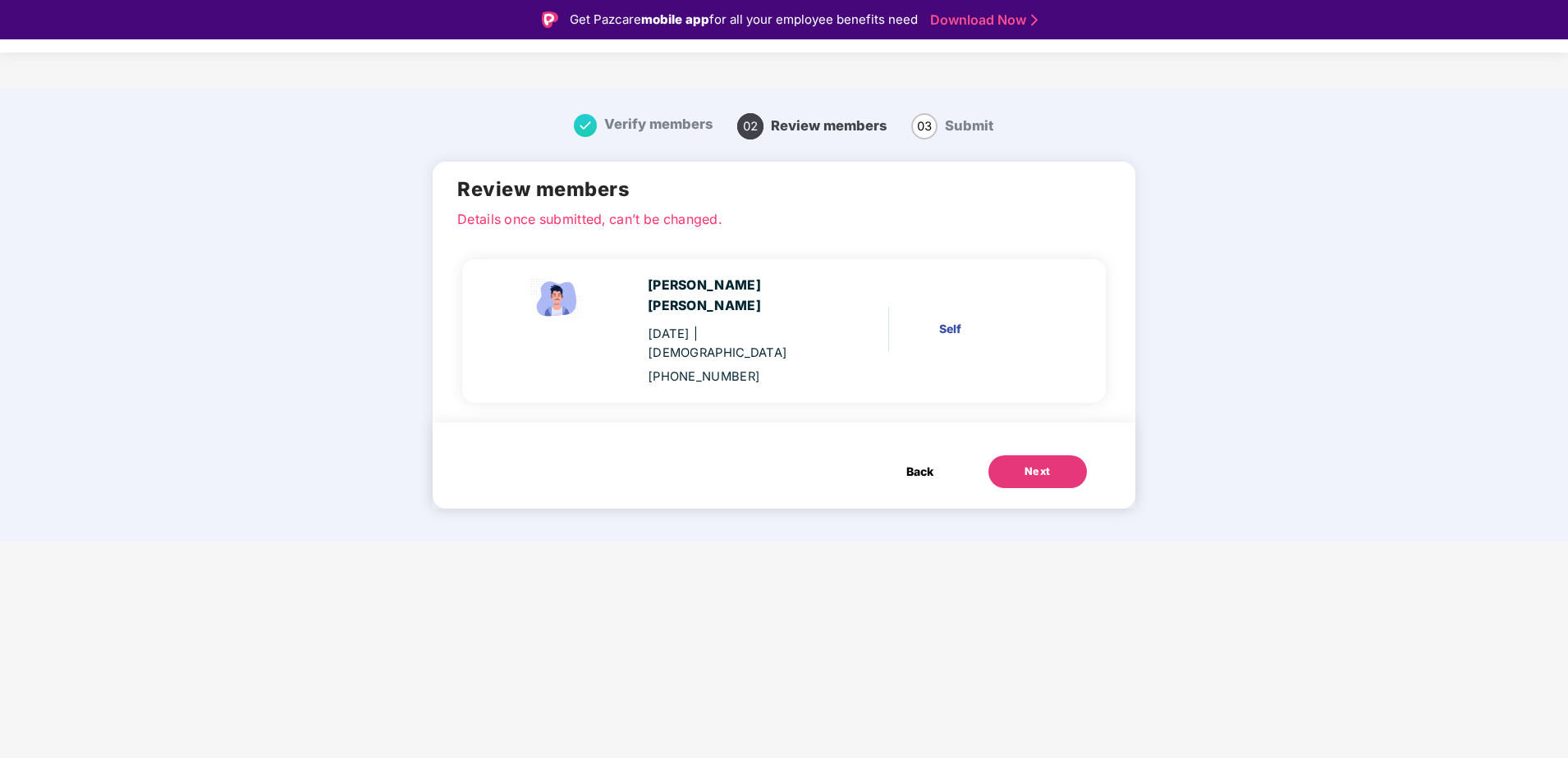
scroll to position [40, 0]
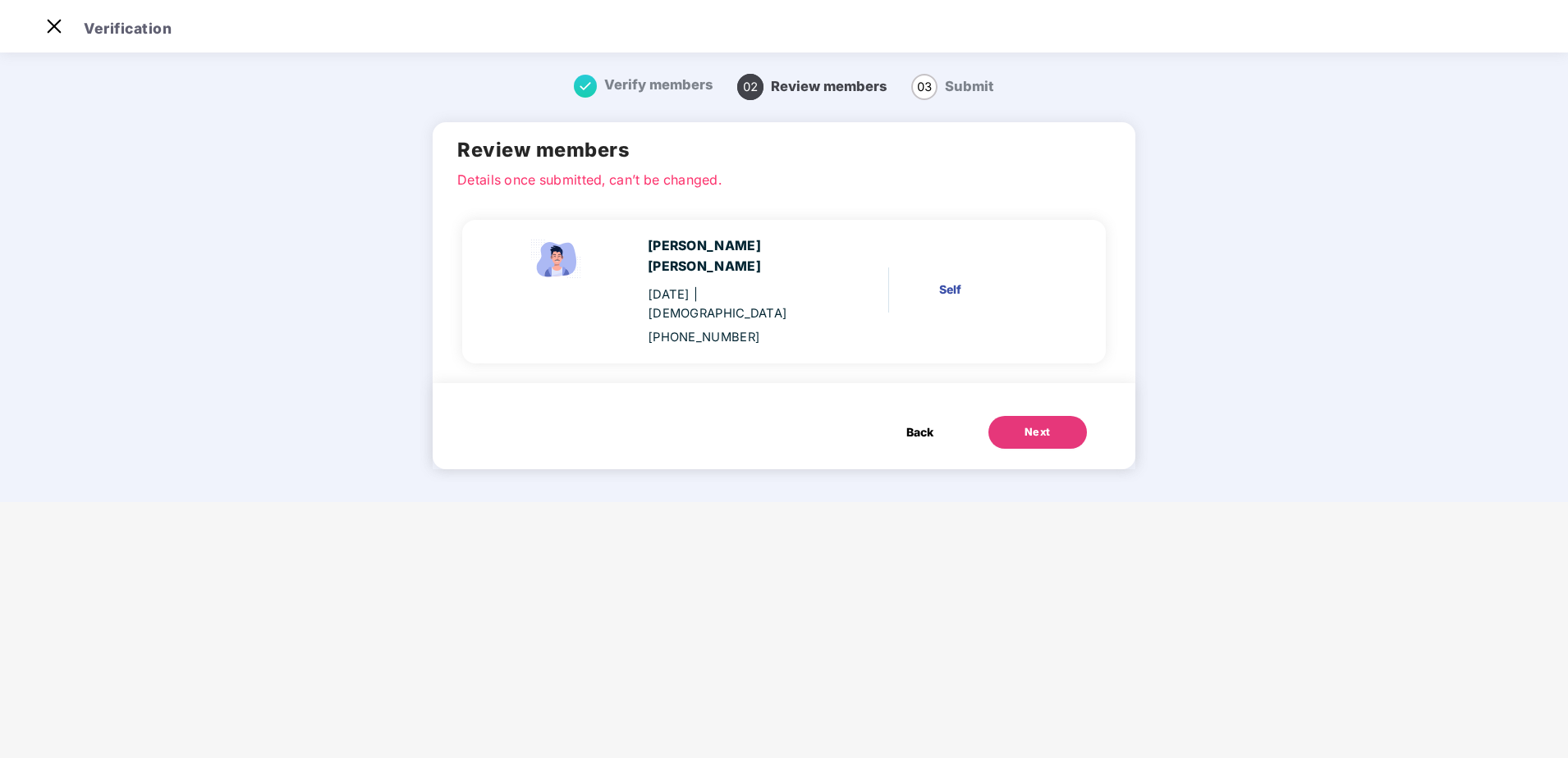
click at [746, 307] on div "[PERSON_NAME] [PERSON_NAME] [DATE] | [DEMOGRAPHIC_DATA] [PHONE_NUMBER]" at bounding box center [735, 291] width 174 height 110
click at [1037, 423] on button "Next" at bounding box center [1038, 432] width 98 height 33
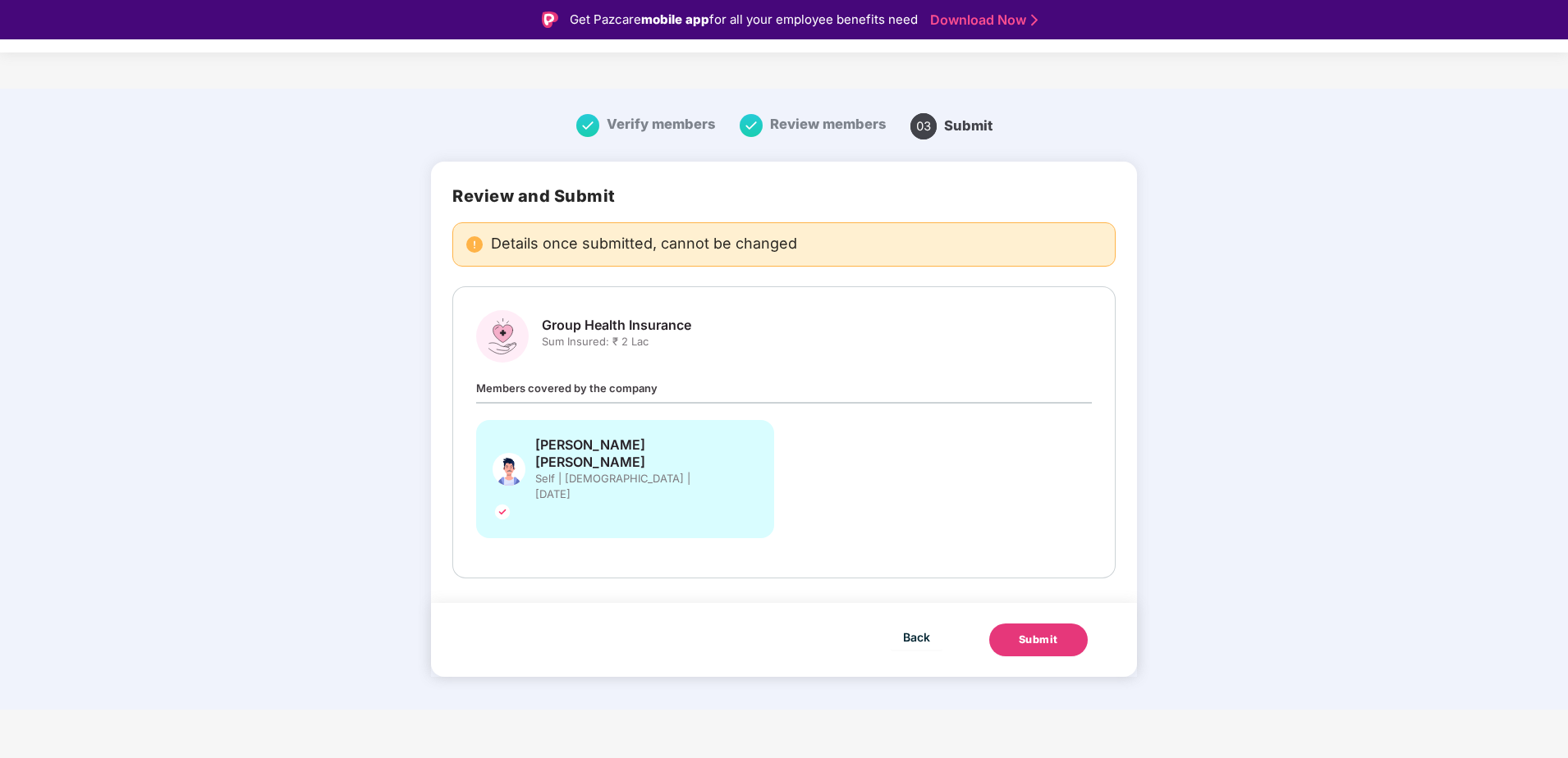
click at [619, 391] on span "Members covered by the company" at bounding box center [567, 388] width 181 height 13
drag, startPoint x: 673, startPoint y: 390, endPoint x: 585, endPoint y: 394, distance: 88.1
click at [585, 394] on div "Members covered by the company [PERSON_NAME] [PERSON_NAME] Self | [DEMOGRAPHIC_…" at bounding box center [784, 467] width 616 height 176
drag, startPoint x: 585, startPoint y: 394, endPoint x: 833, endPoint y: 441, distance: 252.4
click at [821, 421] on div "[PERSON_NAME] [PERSON_NAME] Self | [DEMOGRAPHIC_DATA] | [DATE]" at bounding box center [784, 487] width 636 height 135
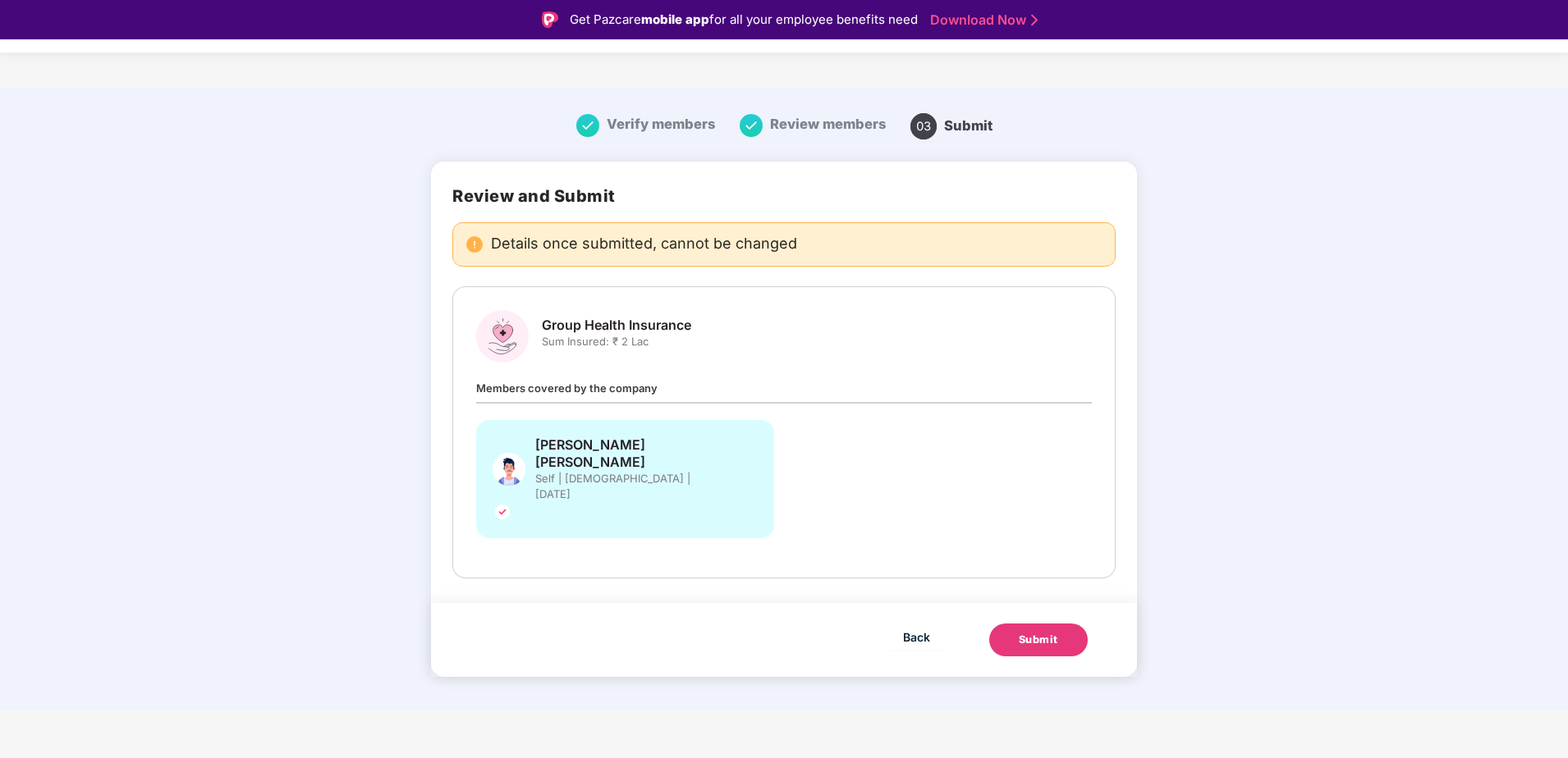
click at [512, 502] on img at bounding box center [502, 511] width 20 height 20
drag, startPoint x: 977, startPoint y: 452, endPoint x: 988, endPoint y: 450, distance: 11.2
click at [978, 452] on div "[PERSON_NAME] [PERSON_NAME] Self | [DEMOGRAPHIC_DATA] | [DATE]" at bounding box center [784, 487] width 636 height 135
drag, startPoint x: 1059, startPoint y: 443, endPoint x: 1147, endPoint y: 418, distance: 91.5
click at [1134, 421] on div "Review and Submit Details once submitted, cannot be changed Group Health Insura…" at bounding box center [784, 382] width 706 height 442
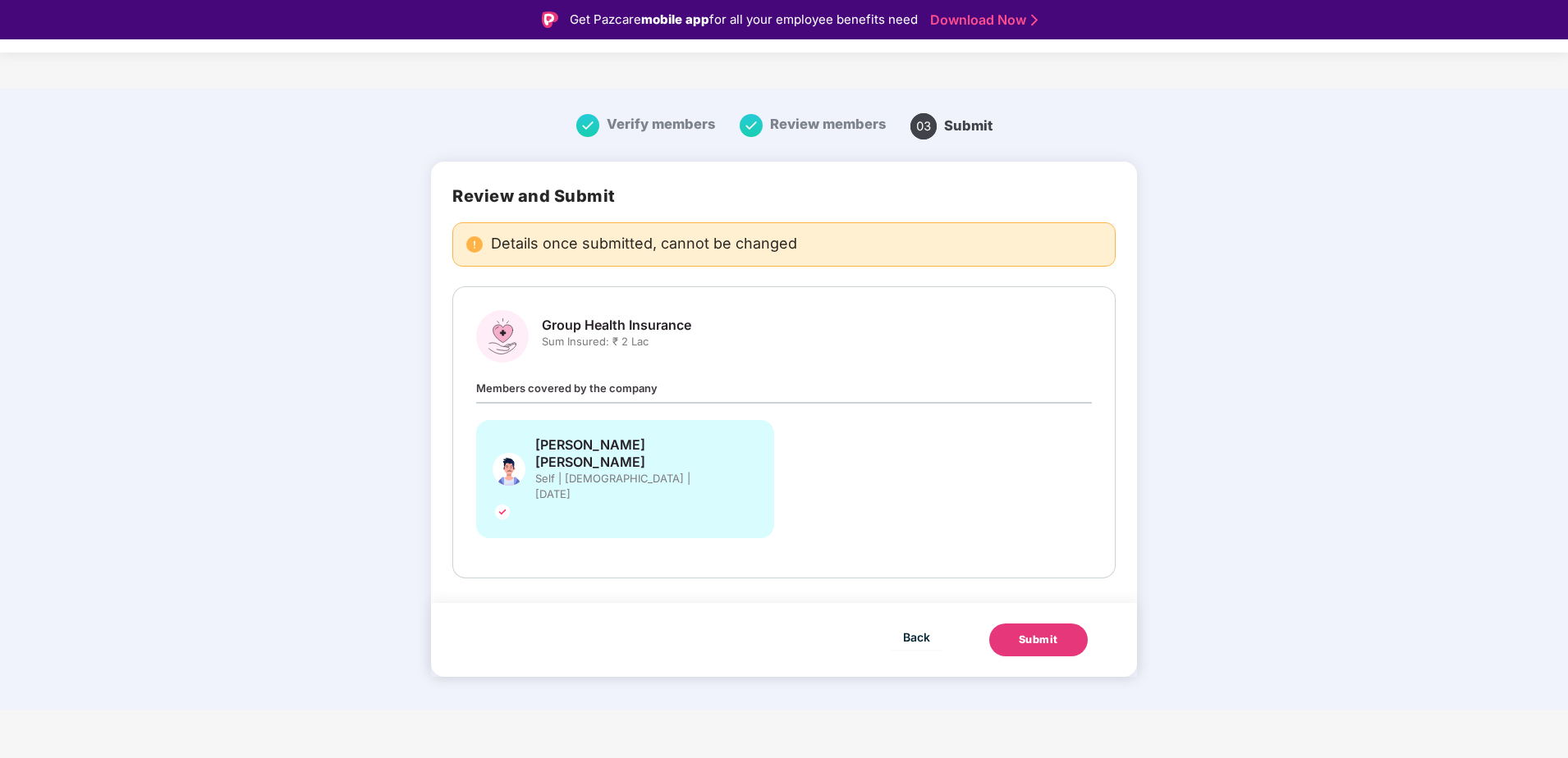
click at [909, 404] on div "Members covered by the company [PERSON_NAME] [PERSON_NAME] Self | [DEMOGRAPHIC_…" at bounding box center [784, 467] width 616 height 176
click at [922, 627] on span "Back" at bounding box center [916, 637] width 27 height 21
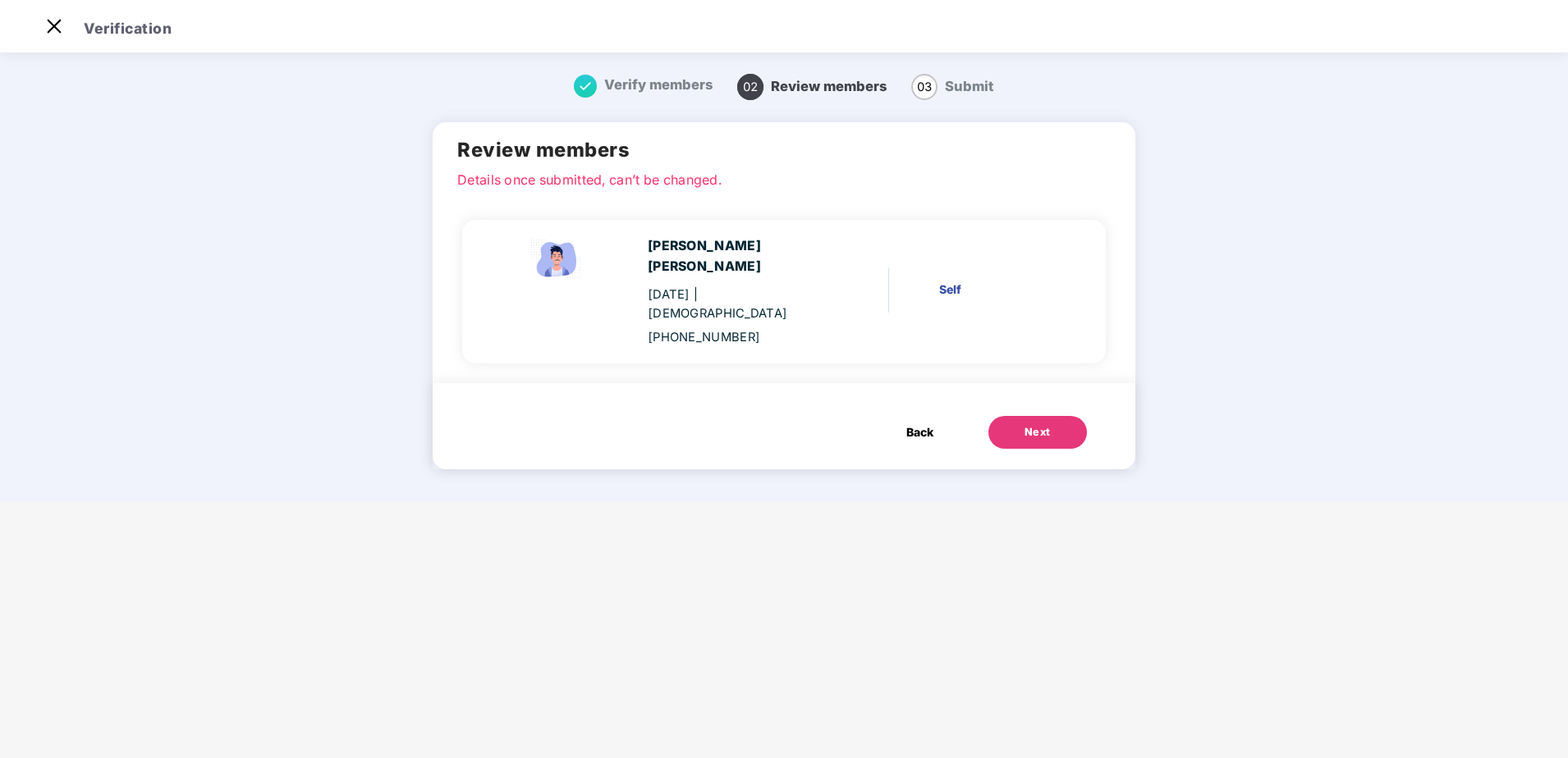
click at [916, 423] on span "Back" at bounding box center [919, 432] width 27 height 18
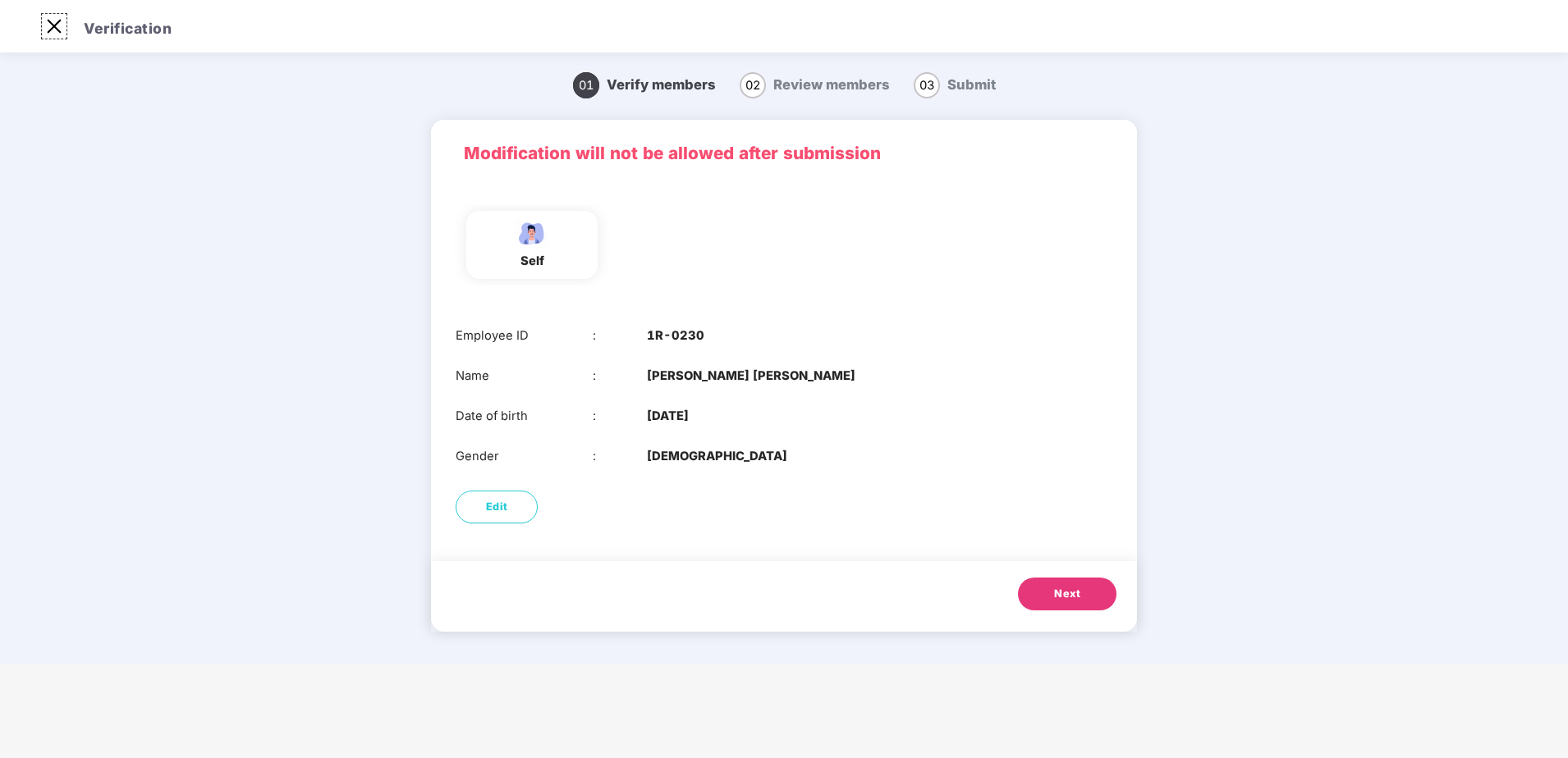
click at [51, 20] on img at bounding box center [54, 26] width 26 height 26
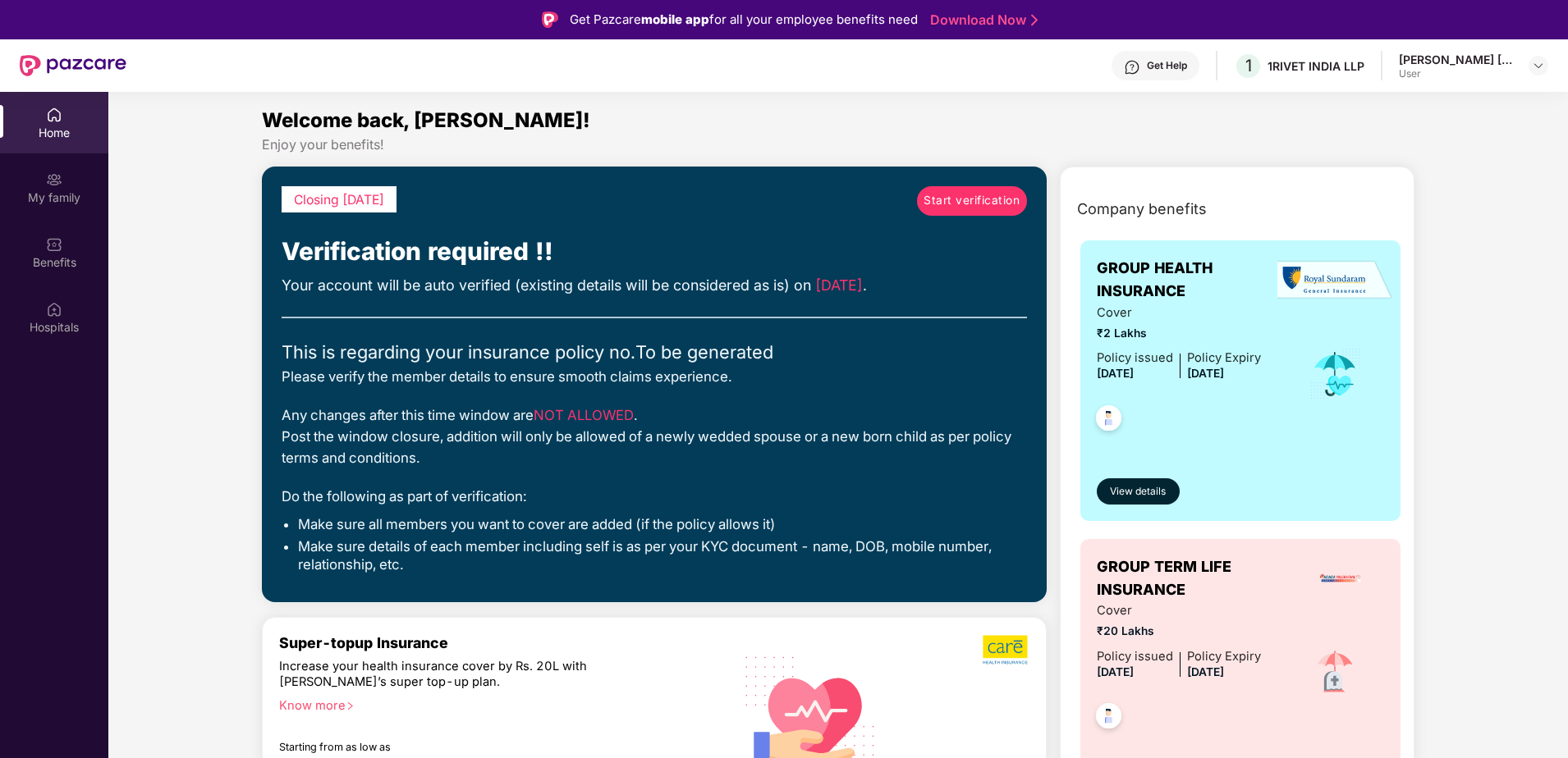
click at [1479, 62] on div "[PERSON_NAME] [PERSON_NAME]" at bounding box center [1456, 60] width 115 height 16
click at [1529, 66] on div at bounding box center [1538, 66] width 20 height 20
drag, startPoint x: 1483, startPoint y: 354, endPoint x: 1477, endPoint y: 346, distance: 10.0
click at [52, 195] on div "My family" at bounding box center [54, 197] width 109 height 16
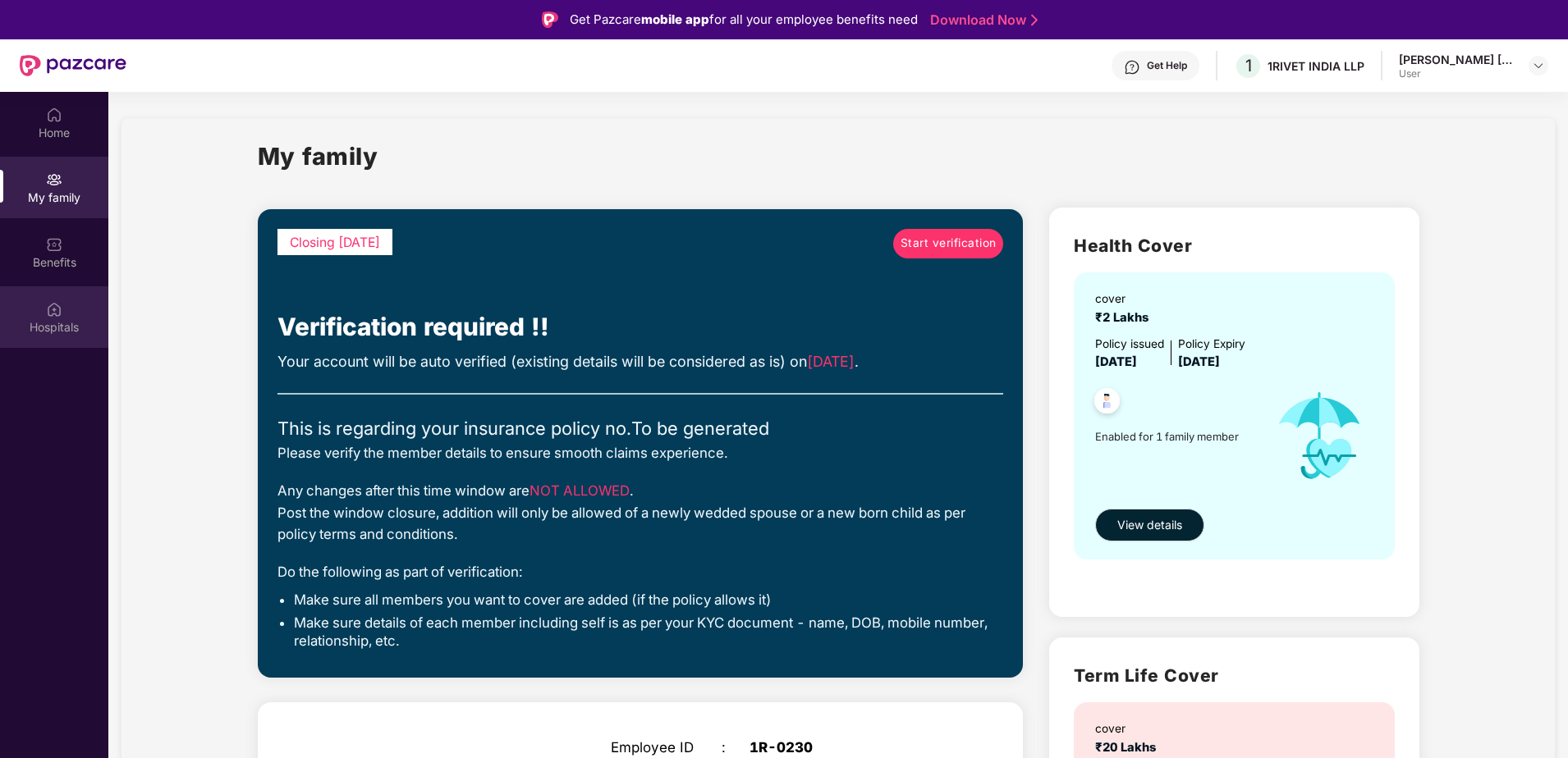
click at [56, 326] on div "Hospitals" at bounding box center [54, 327] width 109 height 16
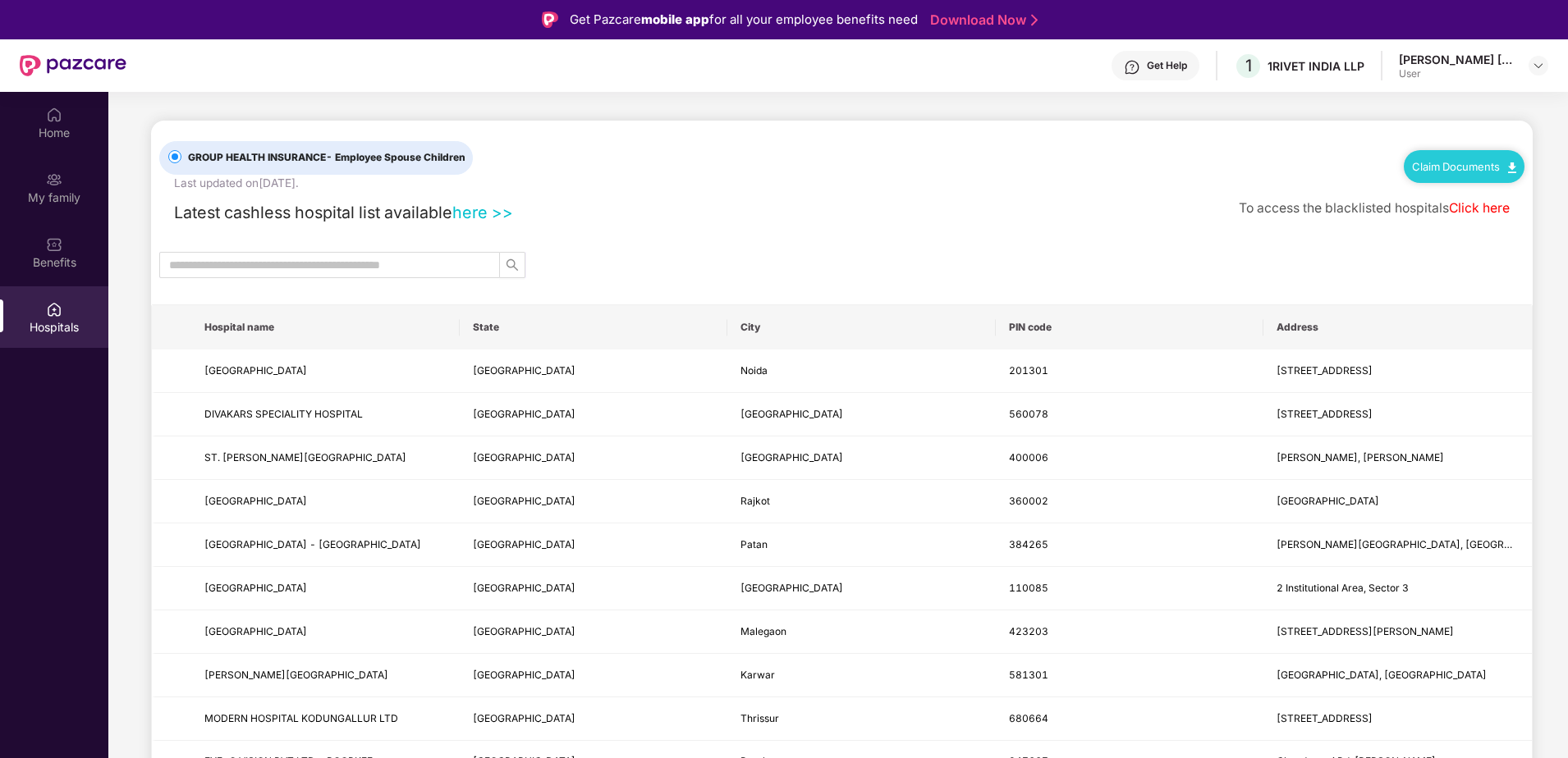
click at [313, 265] on input "text" at bounding box center [323, 265] width 308 height 18
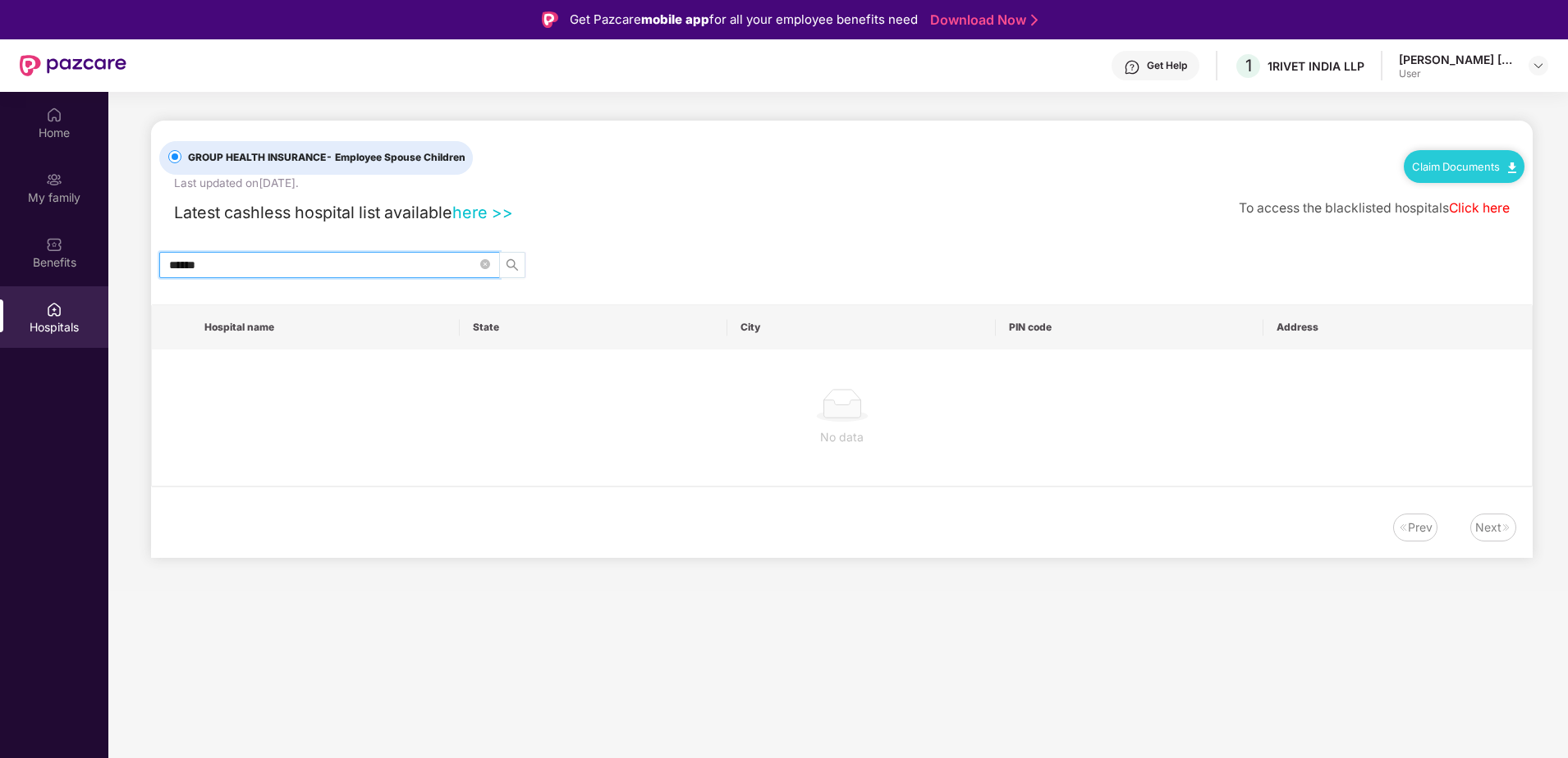
click at [508, 263] on icon "search" at bounding box center [511, 265] width 13 height 13
click at [412, 263] on input "******" at bounding box center [323, 265] width 308 height 18
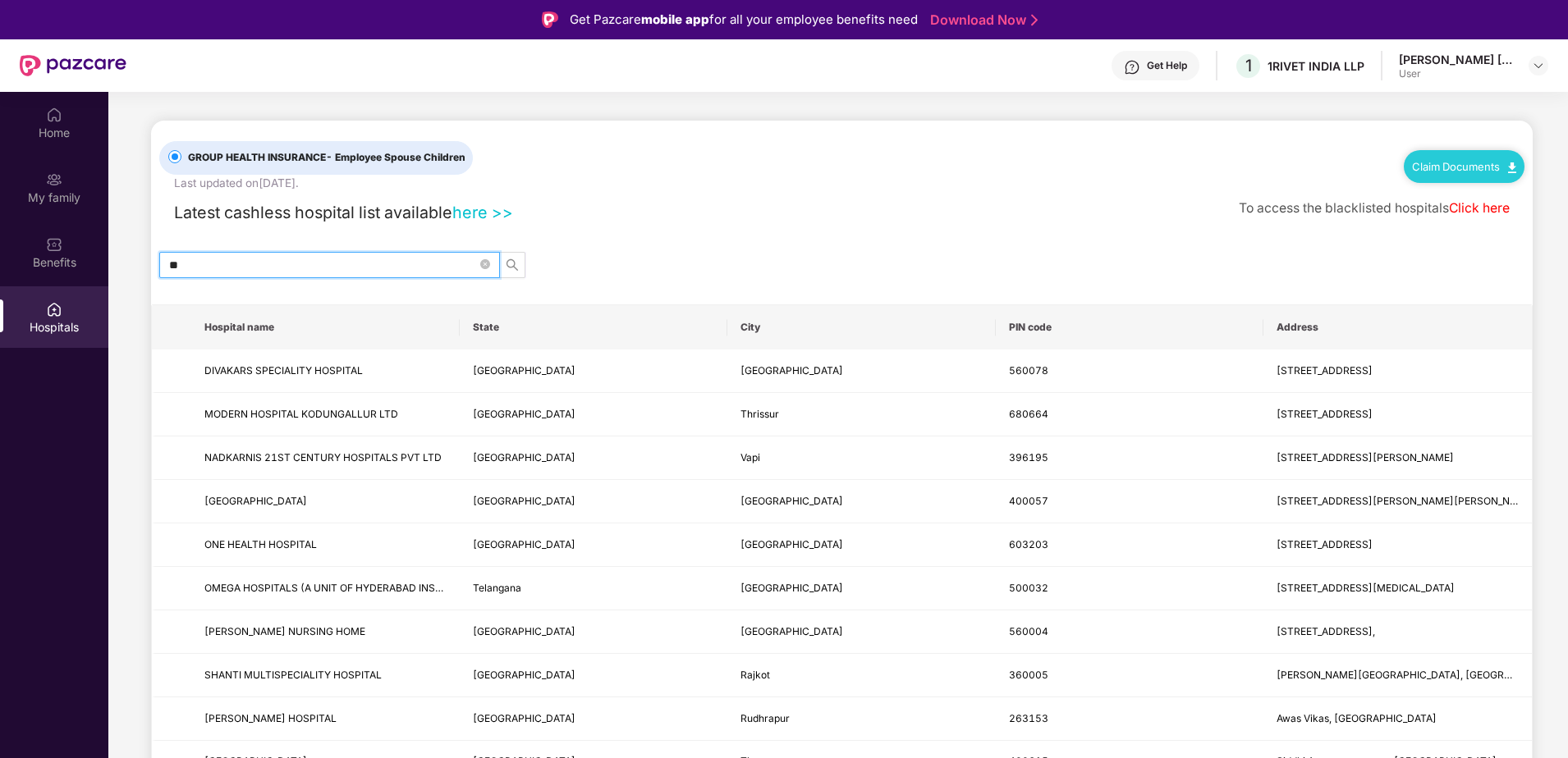
type input "*"
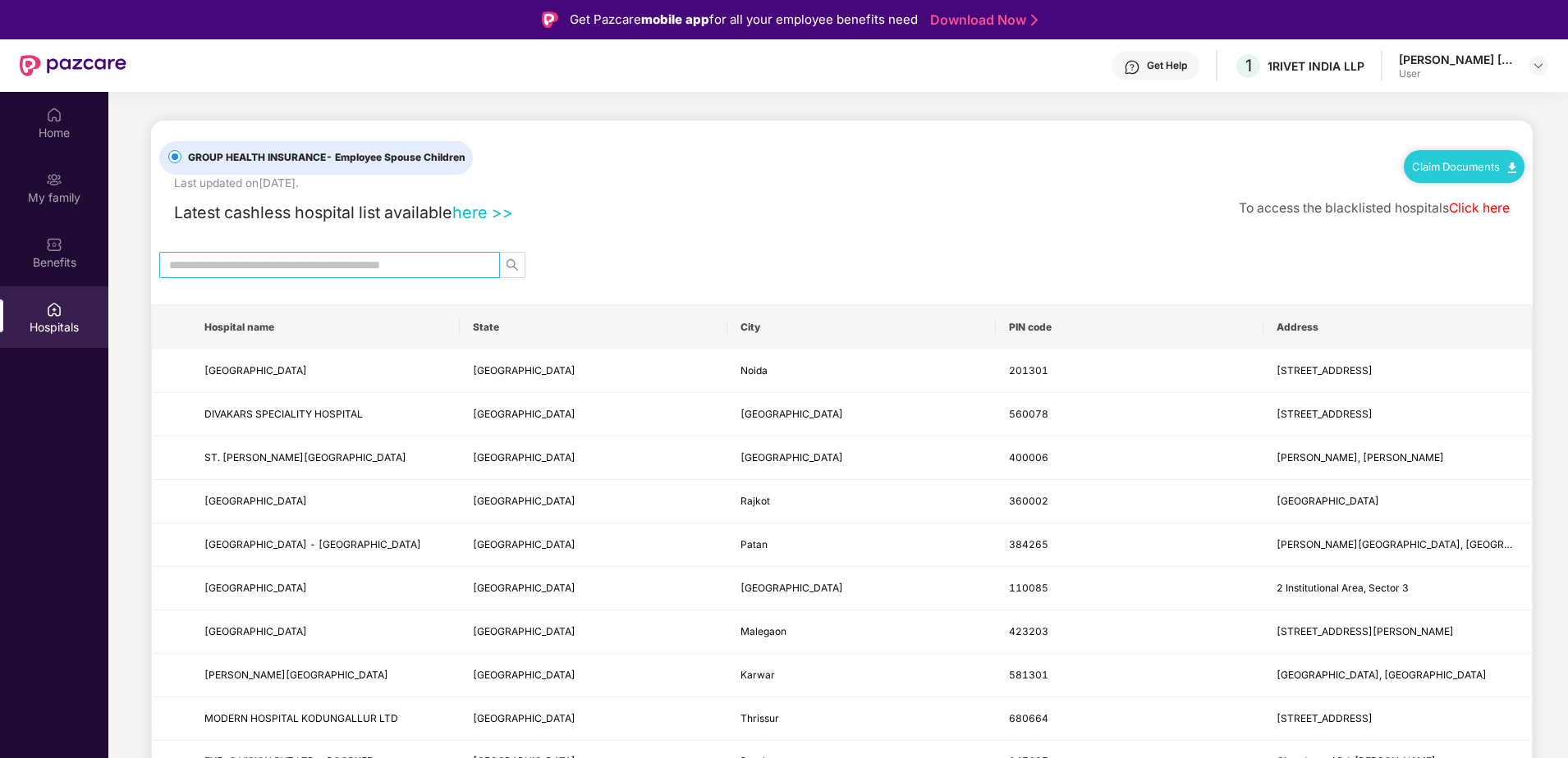
drag, startPoint x: 713, startPoint y: 251, endPoint x: 255, endPoint y: 274, distance: 458.6
click at [49, 262] on div "Benefits" at bounding box center [54, 262] width 109 height 16
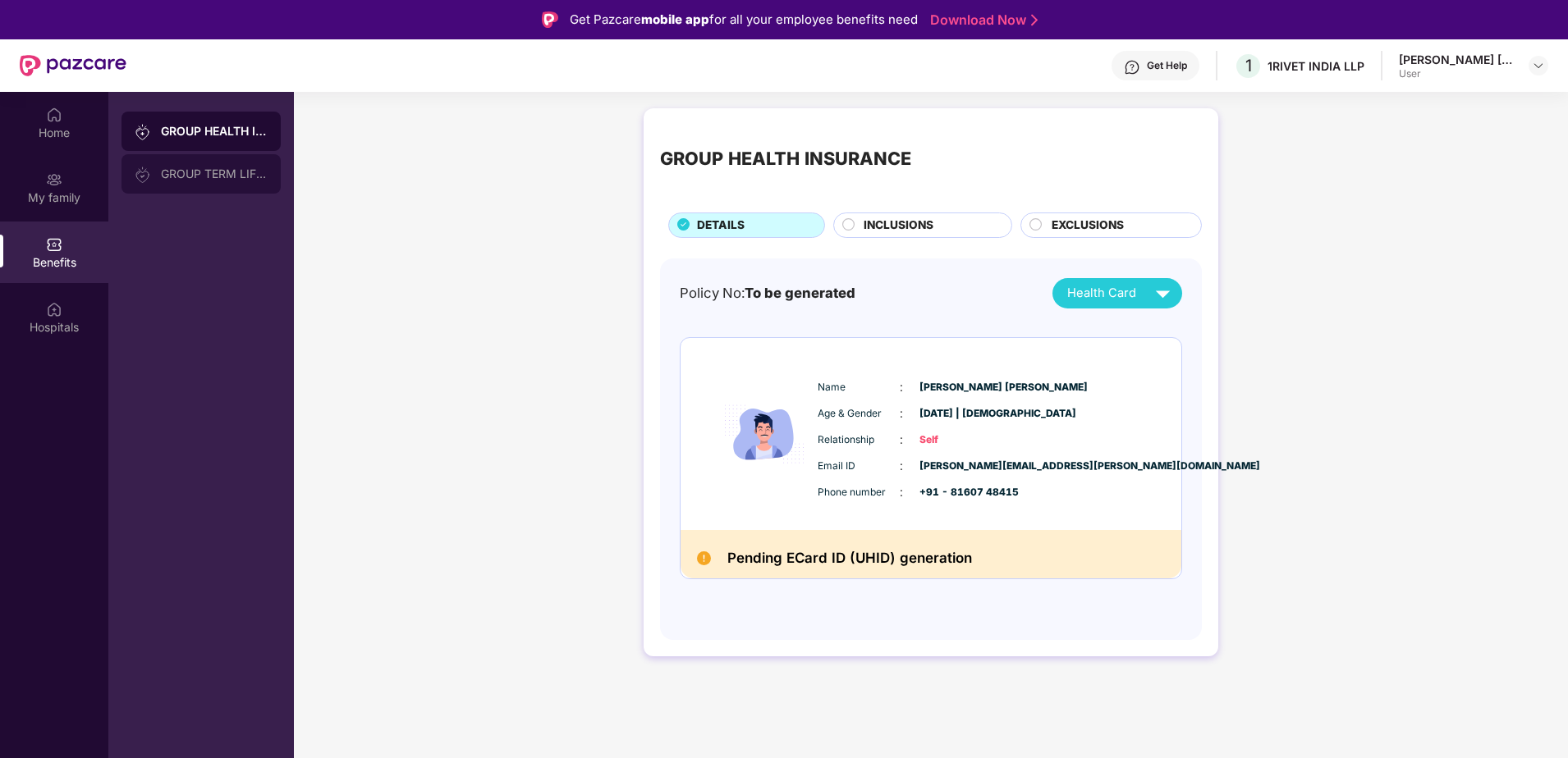
click at [223, 182] on div "GROUP TERM LIFE INSURANCE" at bounding box center [201, 174] width 160 height 40
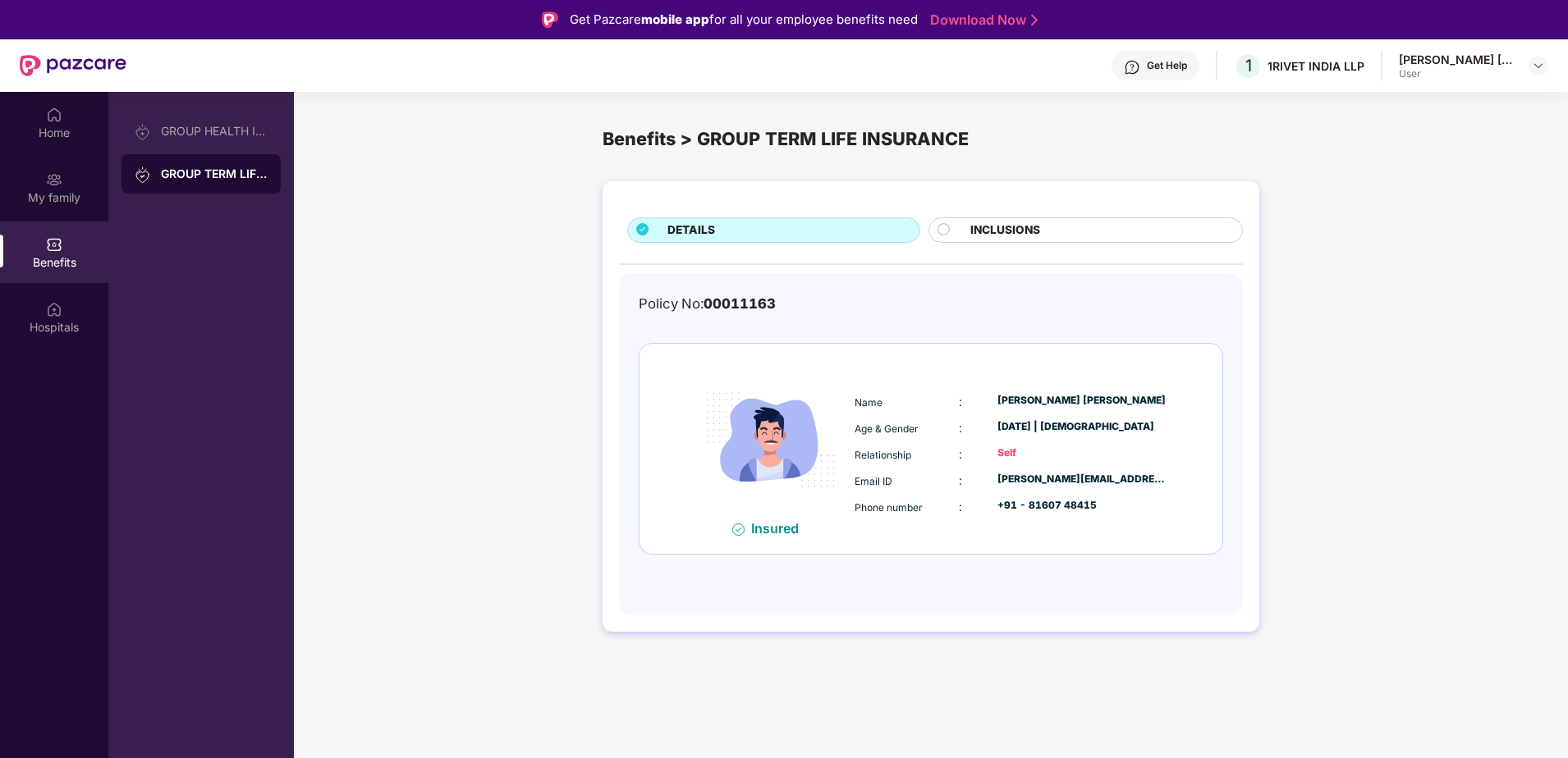
click at [1026, 222] on span "INCLUSIONS" at bounding box center [1005, 230] width 70 height 18
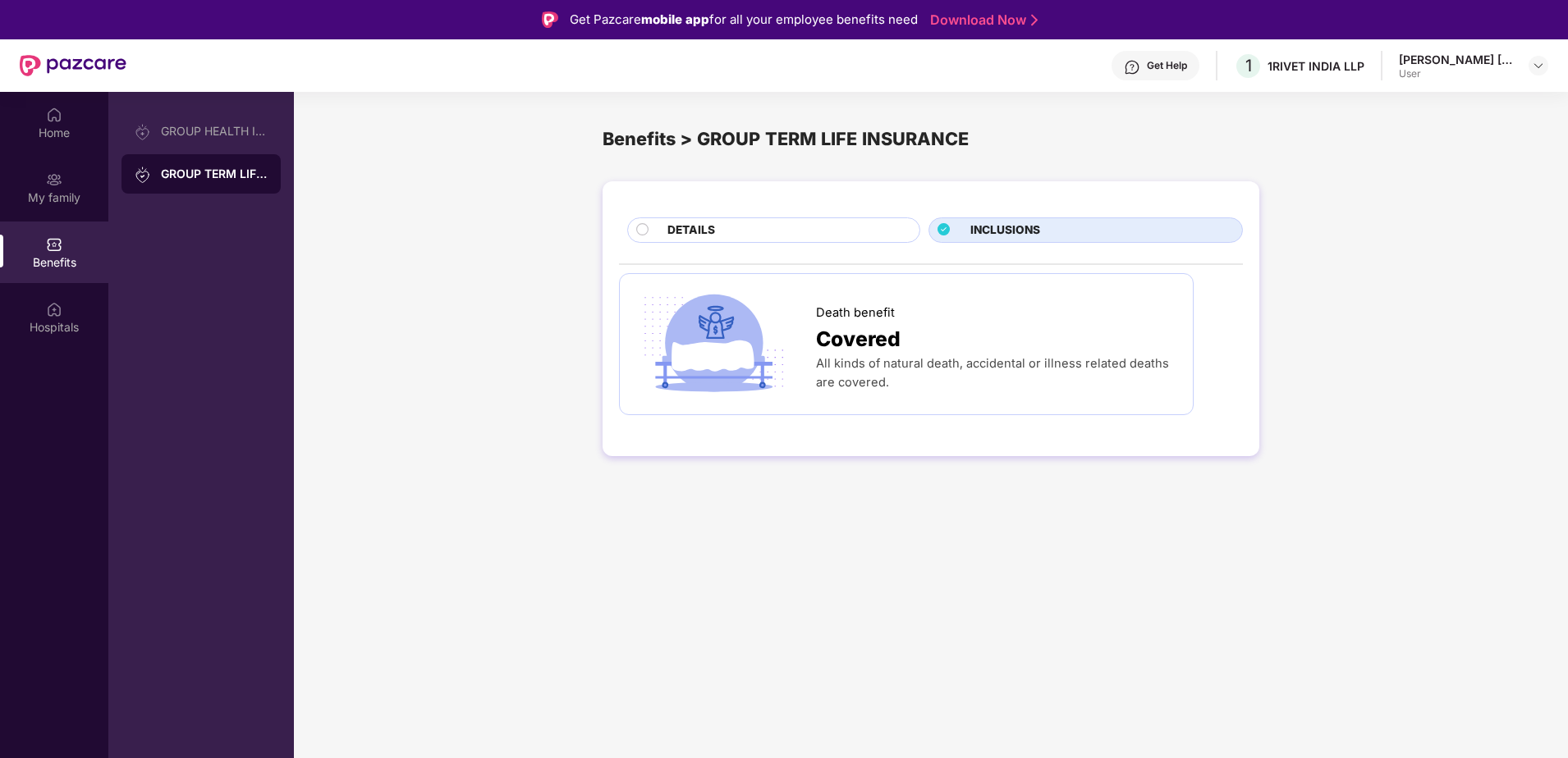
click at [701, 280] on div "Death benefit Covered All kinds of natural death, accidental or illness related…" at bounding box center [906, 345] width 574 height 143
click at [812, 240] on div "DETAILS" at bounding box center [785, 232] width 252 height 21
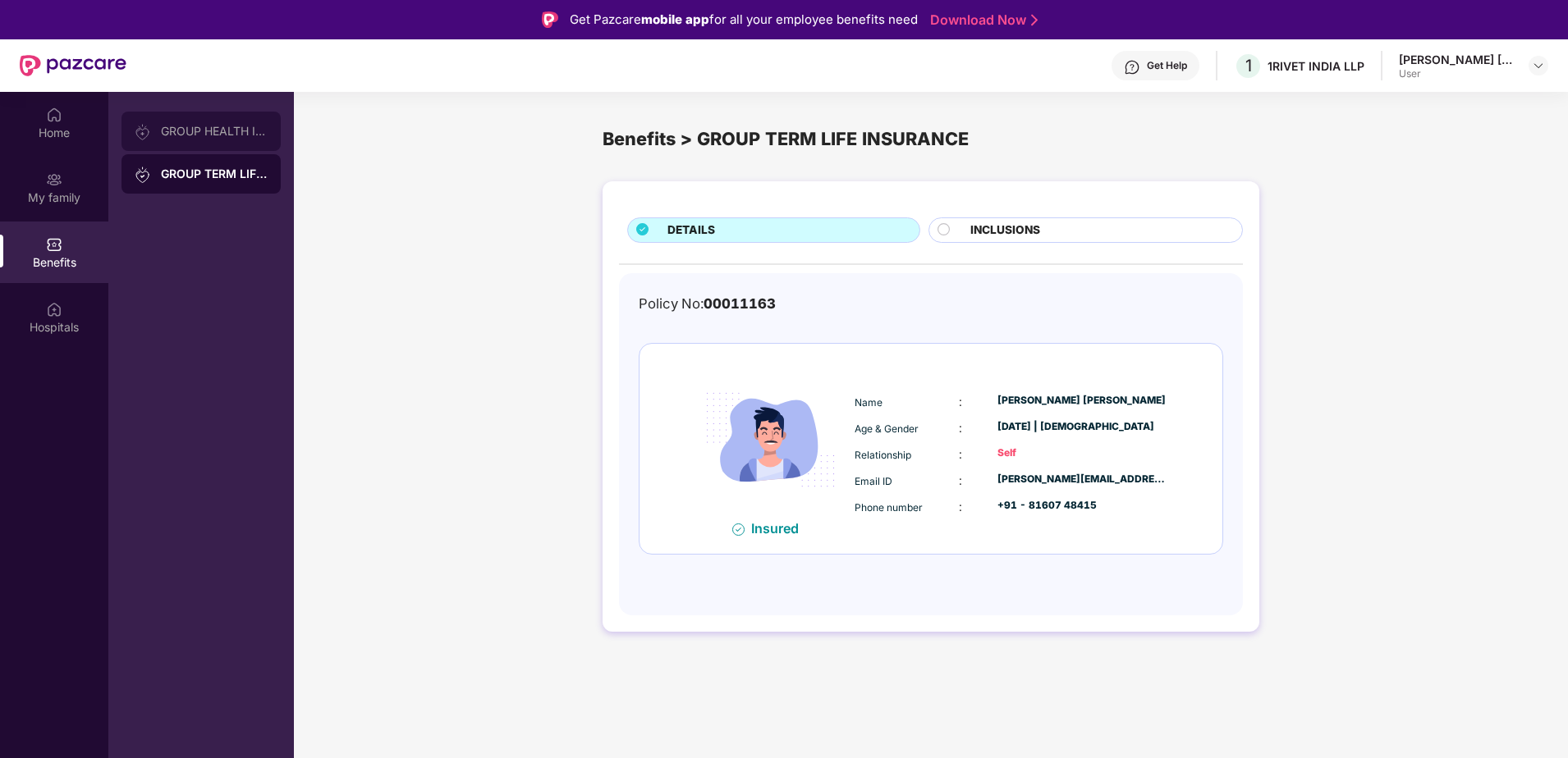
click at [230, 136] on div "GROUP HEALTH INSURANCE" at bounding box center [215, 131] width 107 height 13
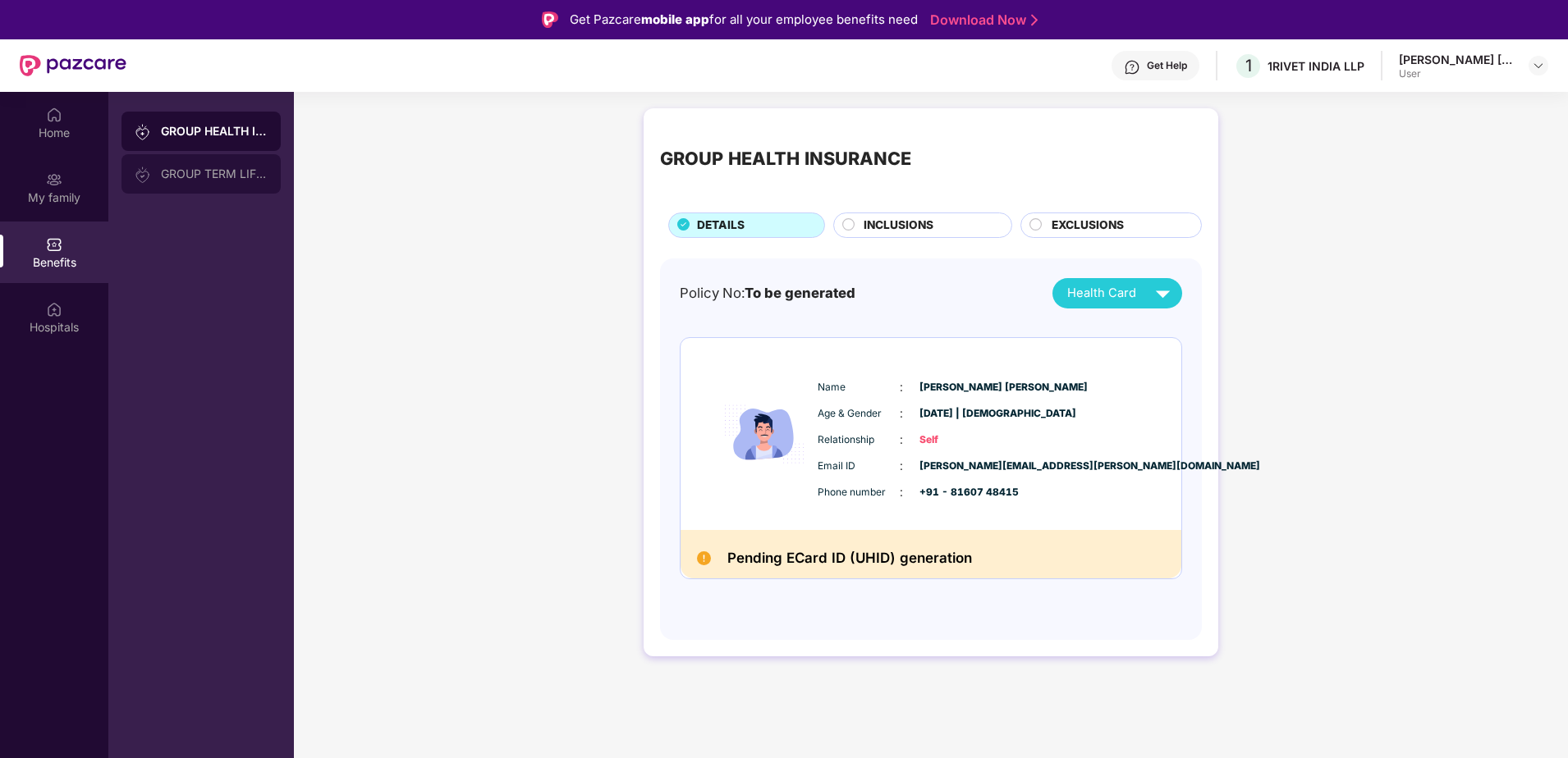
click at [237, 179] on div "GROUP TERM LIFE INSURANCE" at bounding box center [215, 173] width 107 height 13
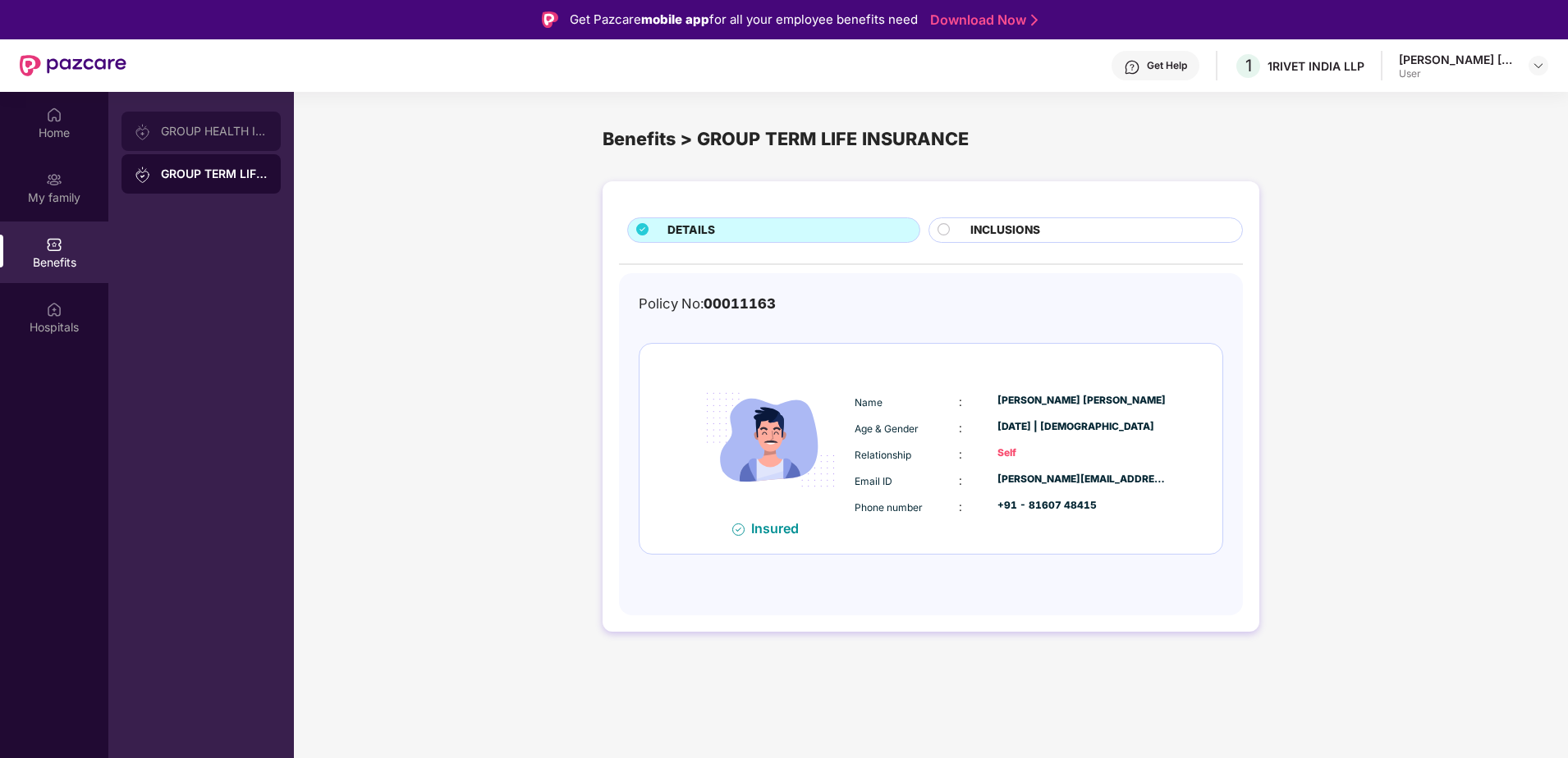
click at [235, 130] on div "GROUP HEALTH INSURANCE" at bounding box center [215, 131] width 107 height 13
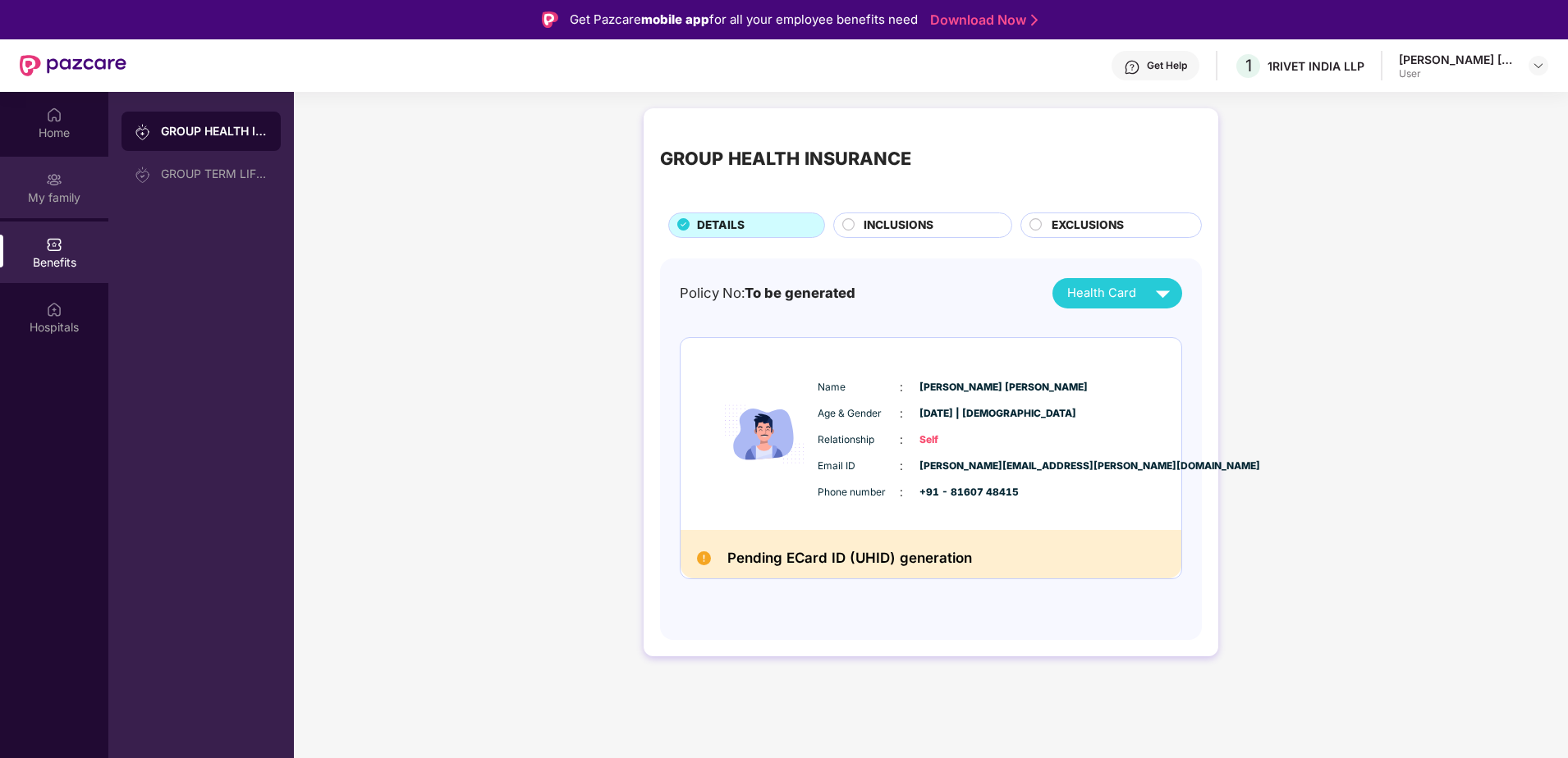
click at [52, 185] on img at bounding box center [53, 179] width 16 height 16
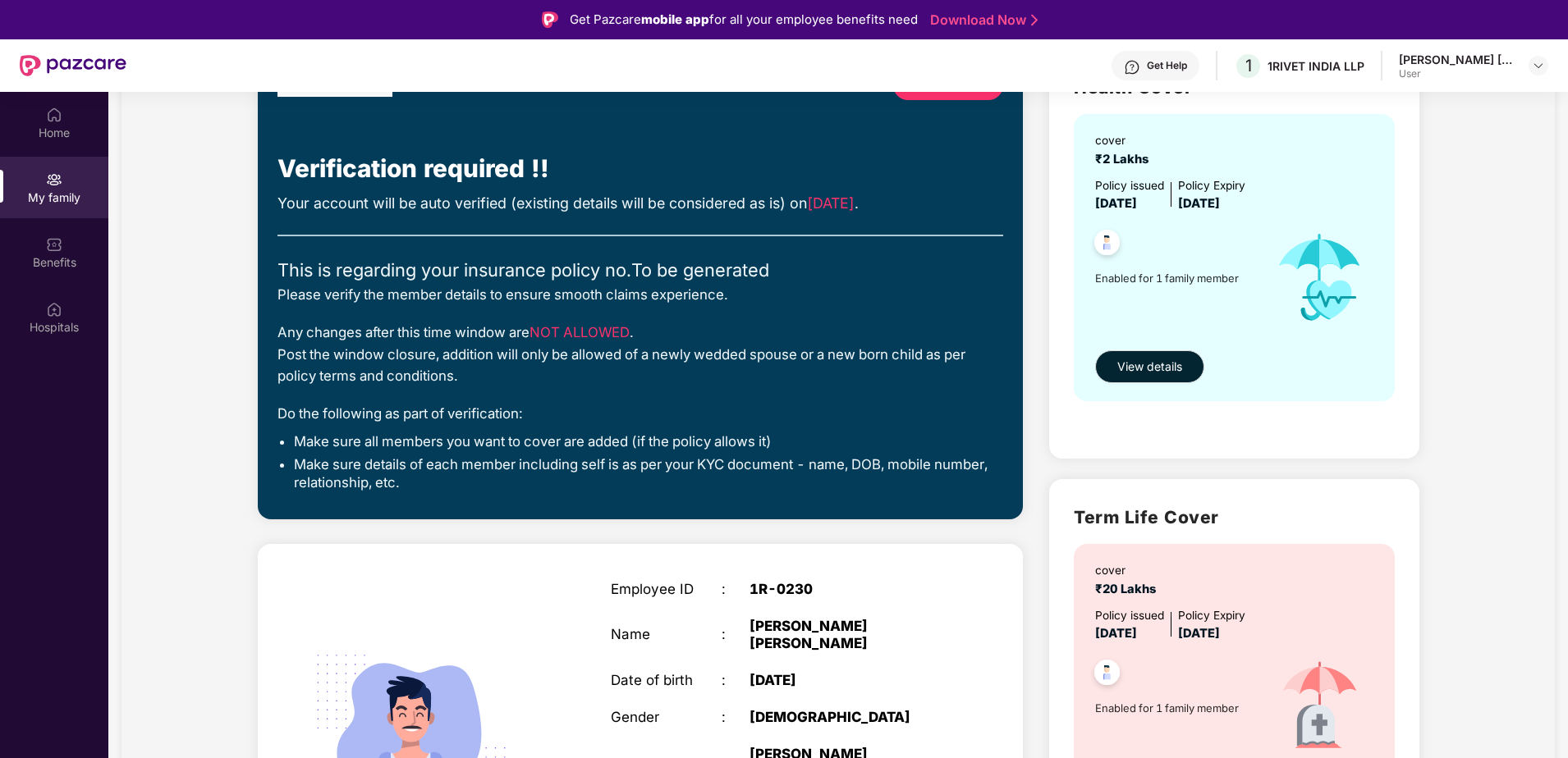
scroll to position [164, 0]
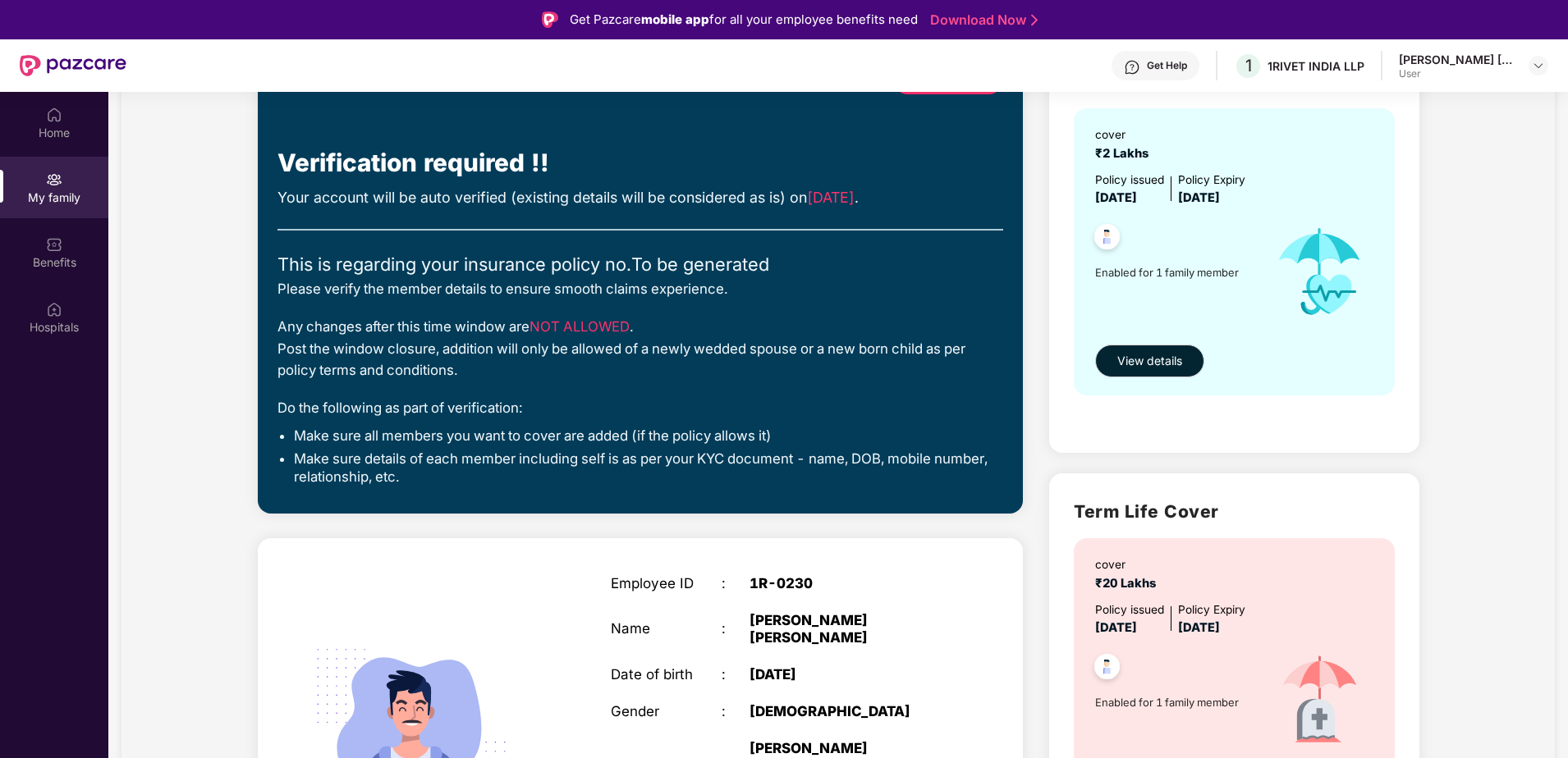
drag, startPoint x: 1478, startPoint y: 72, endPoint x: 1476, endPoint y: 96, distance: 24.1
click at [1478, 72] on div "User" at bounding box center [1456, 73] width 115 height 13
click at [1538, 67] on img at bounding box center [1538, 66] width 13 height 13
click at [1469, 295] on div "My family Closing [DATE] Start verification Verification required !! Your accou…" at bounding box center [838, 464] width 1433 height 1020
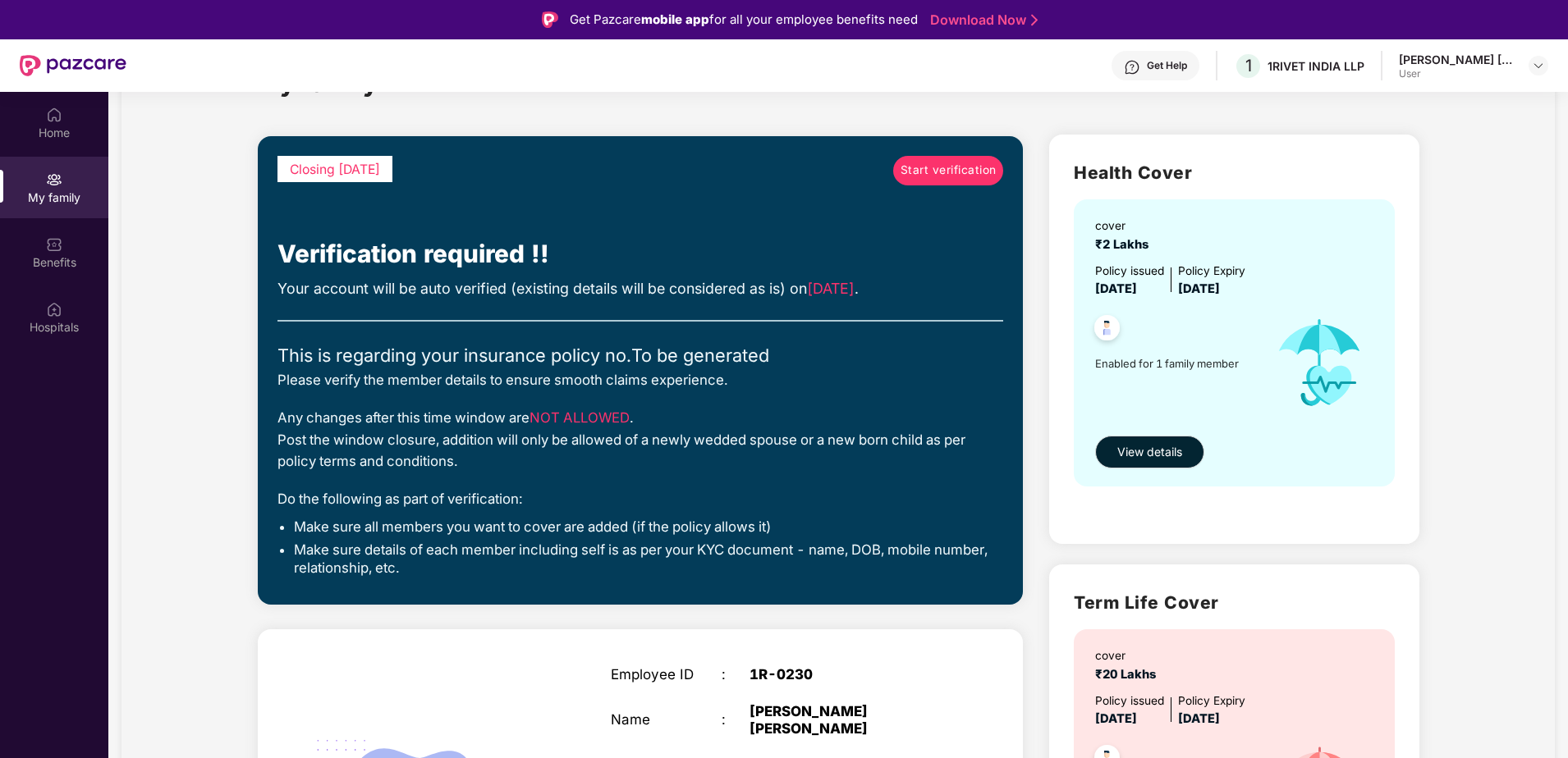
scroll to position [0, 0]
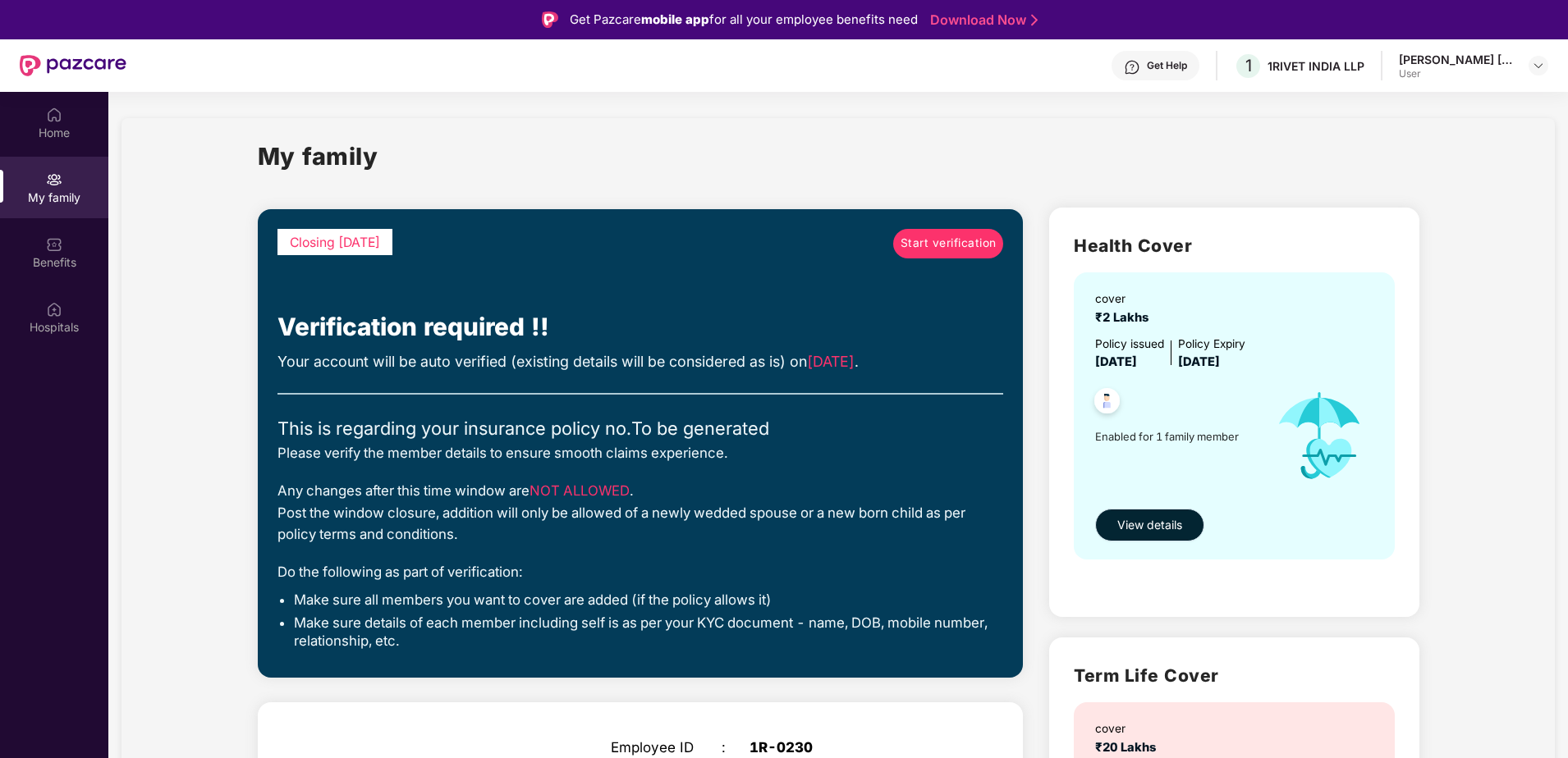
click at [1167, 520] on span "View details" at bounding box center [1149, 525] width 65 height 18
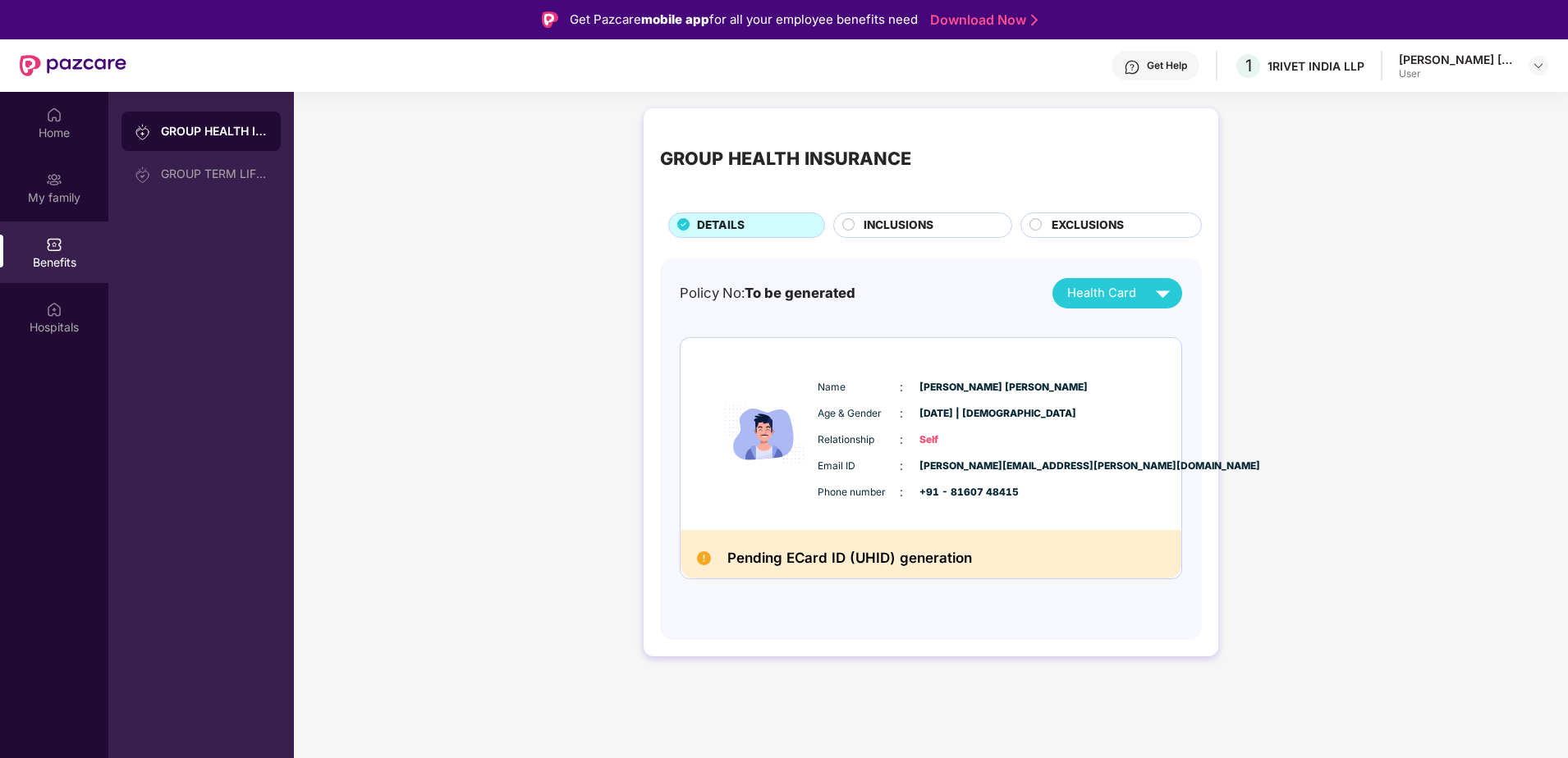
click at [1123, 301] on span "Health Card" at bounding box center [1101, 293] width 69 height 19
click at [1304, 315] on div "GROUP HEALTH INSURANCE DETAILS INCLUSIONS EXCLUSIONS Policy No: To be generated…" at bounding box center [931, 391] width 1274 height 581
drag, startPoint x: 724, startPoint y: 554, endPoint x: 1042, endPoint y: 544, distance: 318.2
click at [1042, 544] on div "Pending ECard ID (UHID) generation" at bounding box center [931, 554] width 501 height 48
drag, startPoint x: 1042, startPoint y: 544, endPoint x: 1188, endPoint y: 605, distance: 158.2
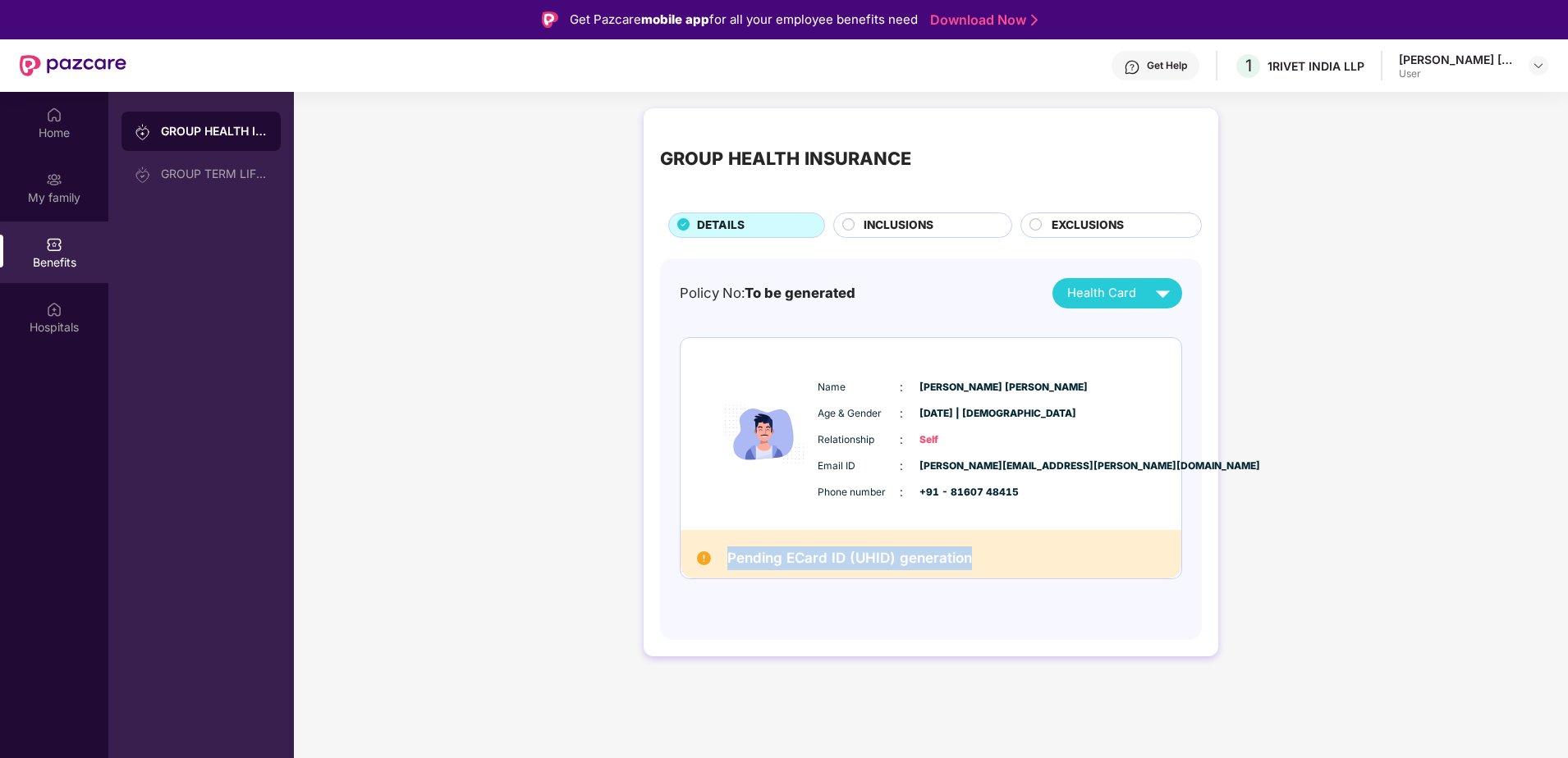
click at [1188, 605] on div "Policy No: To be generated Health Card Name : [PERSON_NAME] [PERSON_NAME] Age &…" at bounding box center [931, 449] width 542 height 382
click at [881, 212] on div "GROUP HEALTH INSURANCE DETAILS INCLUSIONS EXCLUSIONS" at bounding box center [931, 181] width 542 height 113
click at [886, 226] on span "INCLUSIONS" at bounding box center [898, 225] width 70 height 18
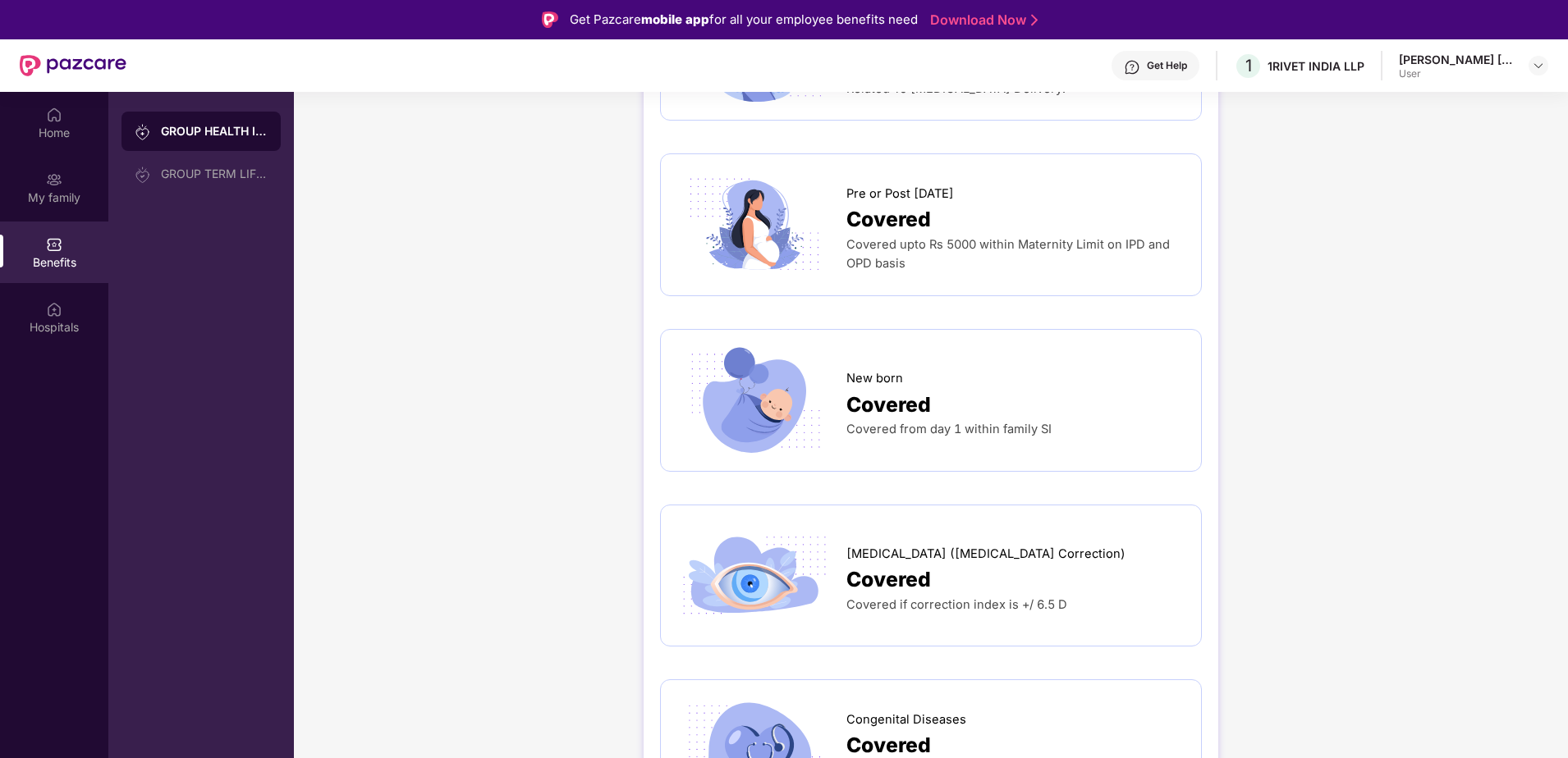
drag, startPoint x: 1254, startPoint y: 546, endPoint x: 1220, endPoint y: 200, distance: 347.7
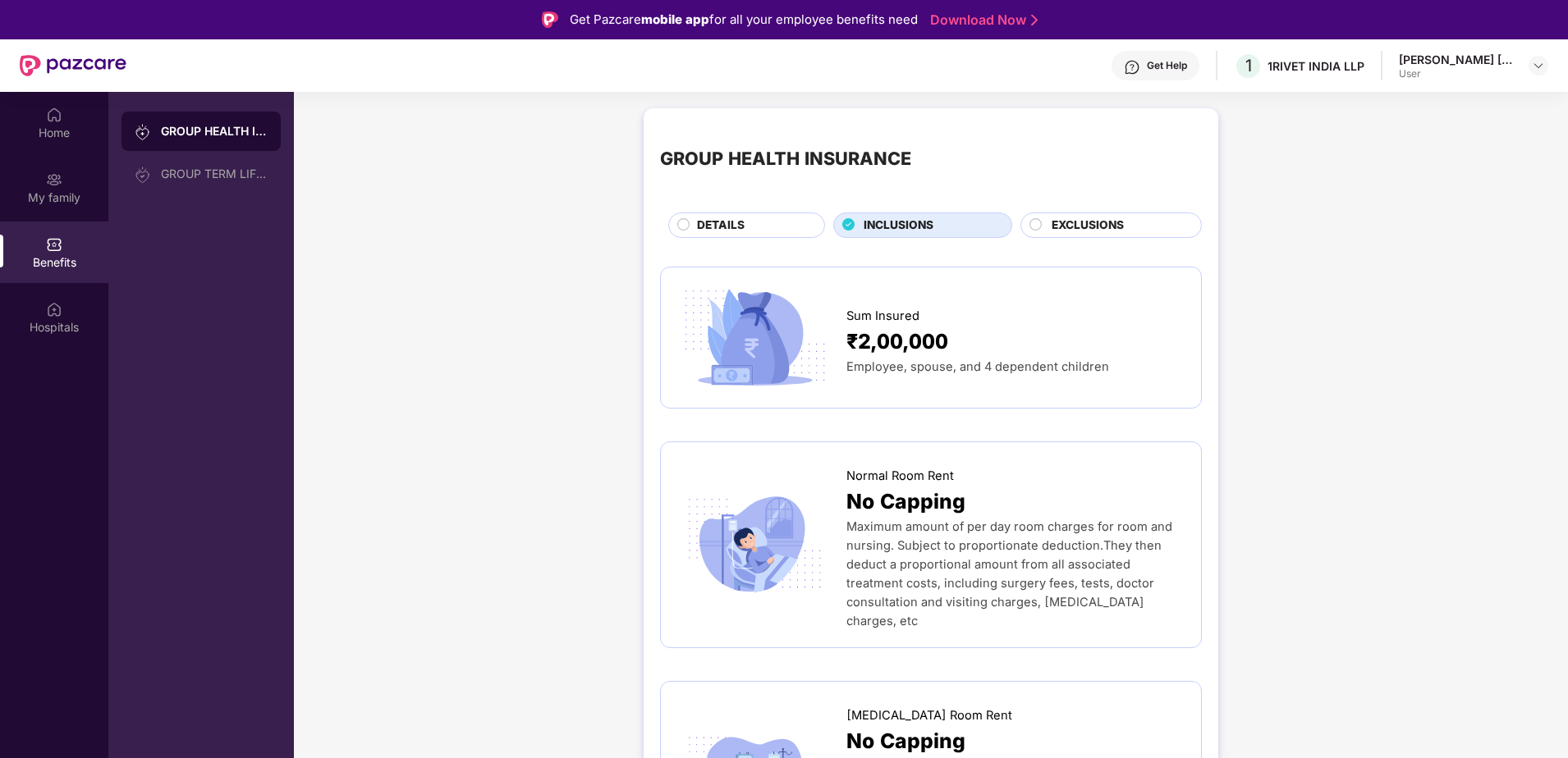
click at [1107, 224] on span "EXCLUSIONS" at bounding box center [1088, 225] width 72 height 18
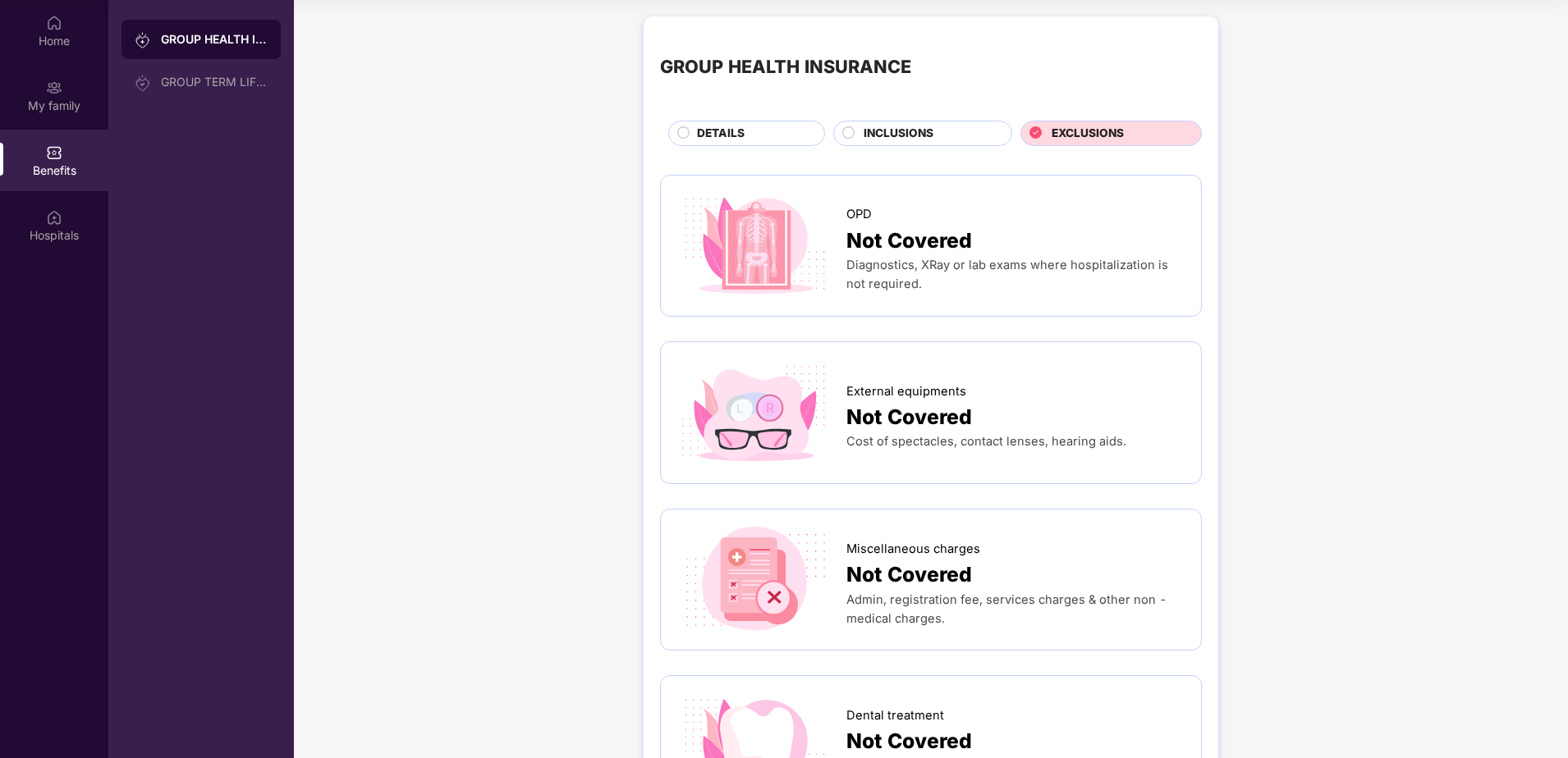
drag, startPoint x: 412, startPoint y: 447, endPoint x: 401, endPoint y: 185, distance: 262.2
click at [72, 95] on div "My family" at bounding box center [54, 95] width 109 height 61
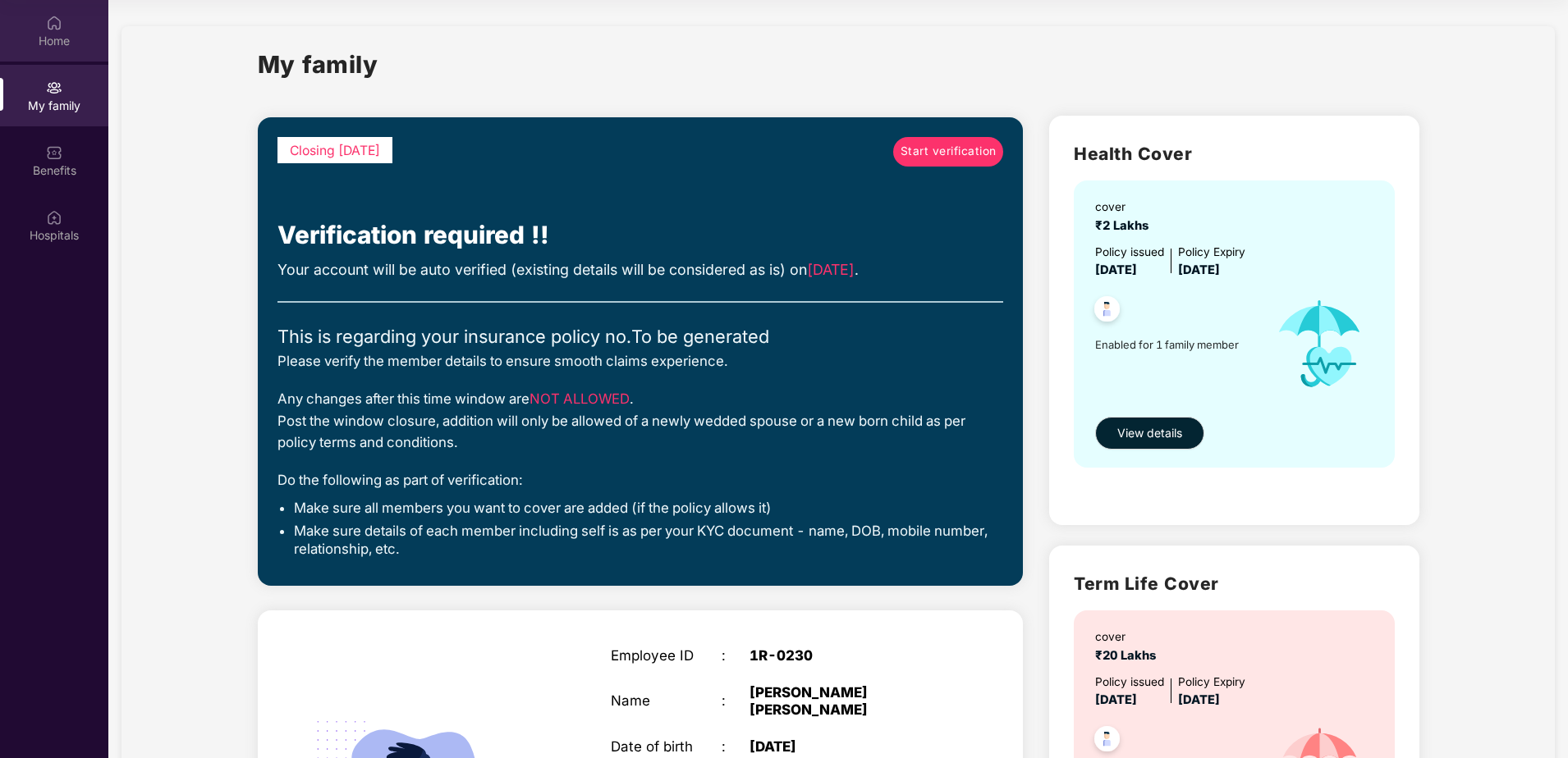
click at [55, 33] on div "Home" at bounding box center [54, 41] width 109 height 16
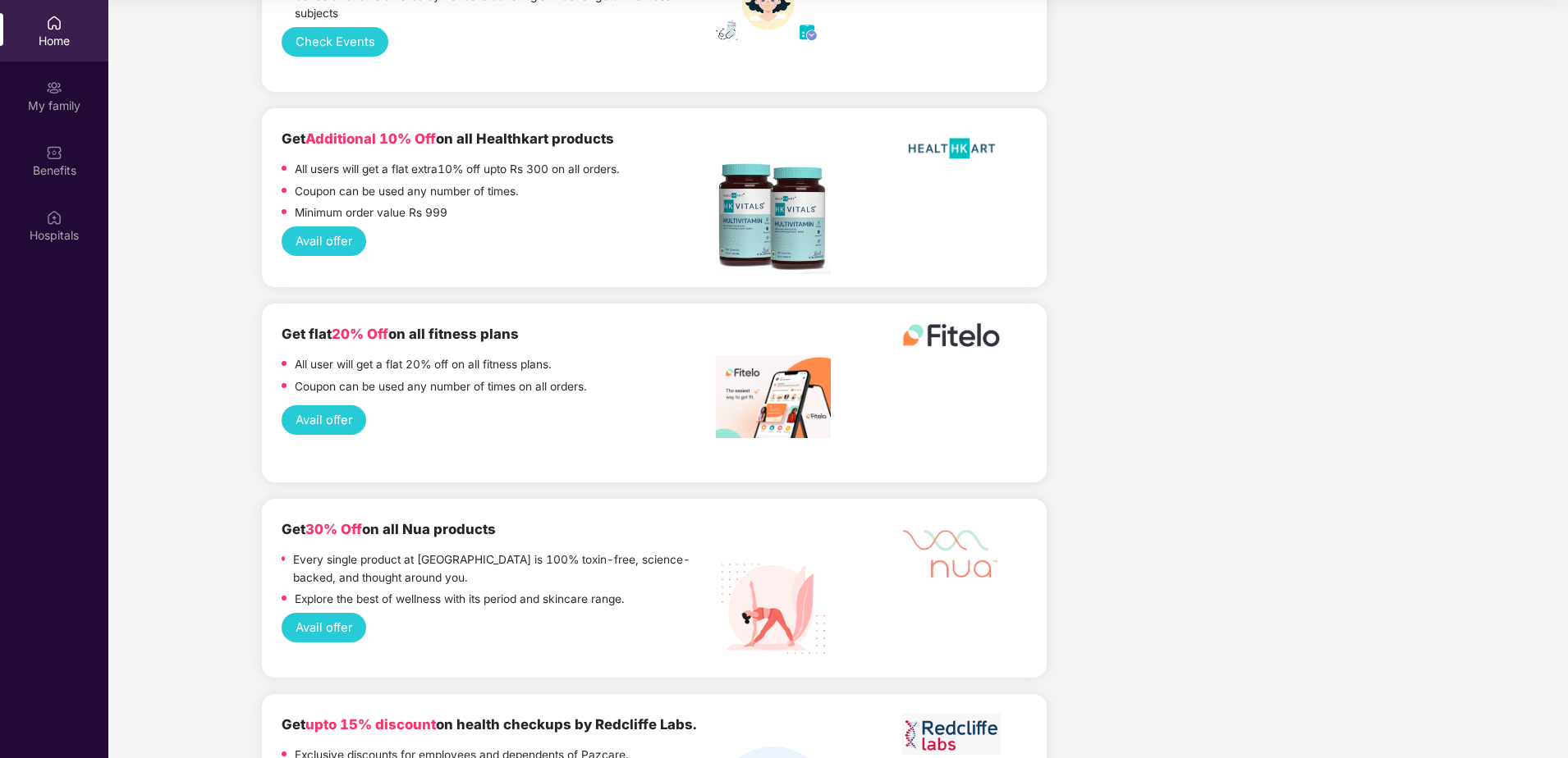
scroll to position [2380, 0]
